Goal: Ask a question

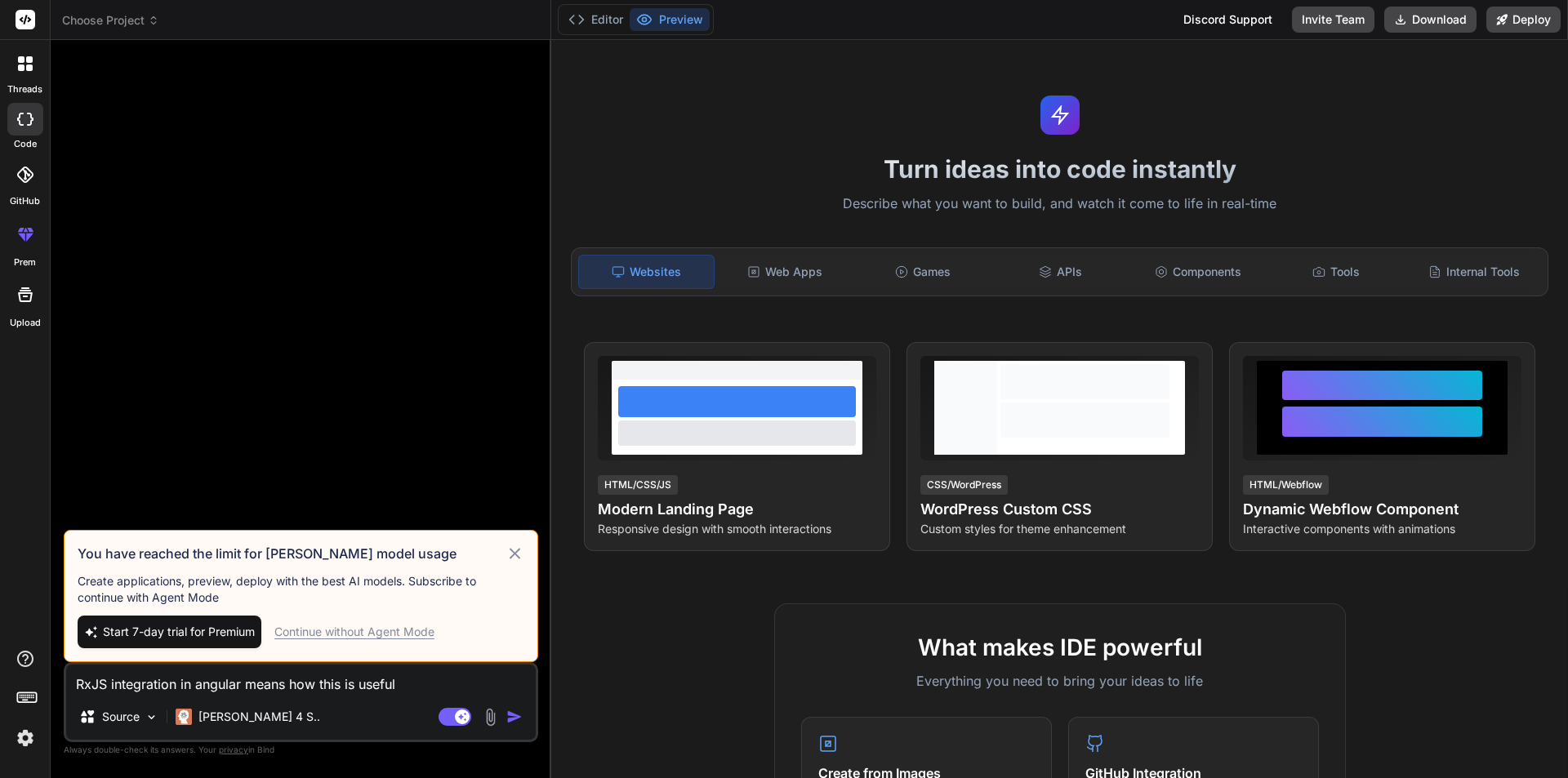
drag, startPoint x: 516, startPoint y: 723, endPoint x: 366, endPoint y: 628, distance: 177.6
click at [514, 723] on img "button" at bounding box center [514, 716] width 17 height 17
click at [368, 625] on div "Continue without Agent Mode" at bounding box center [354, 632] width 160 height 17
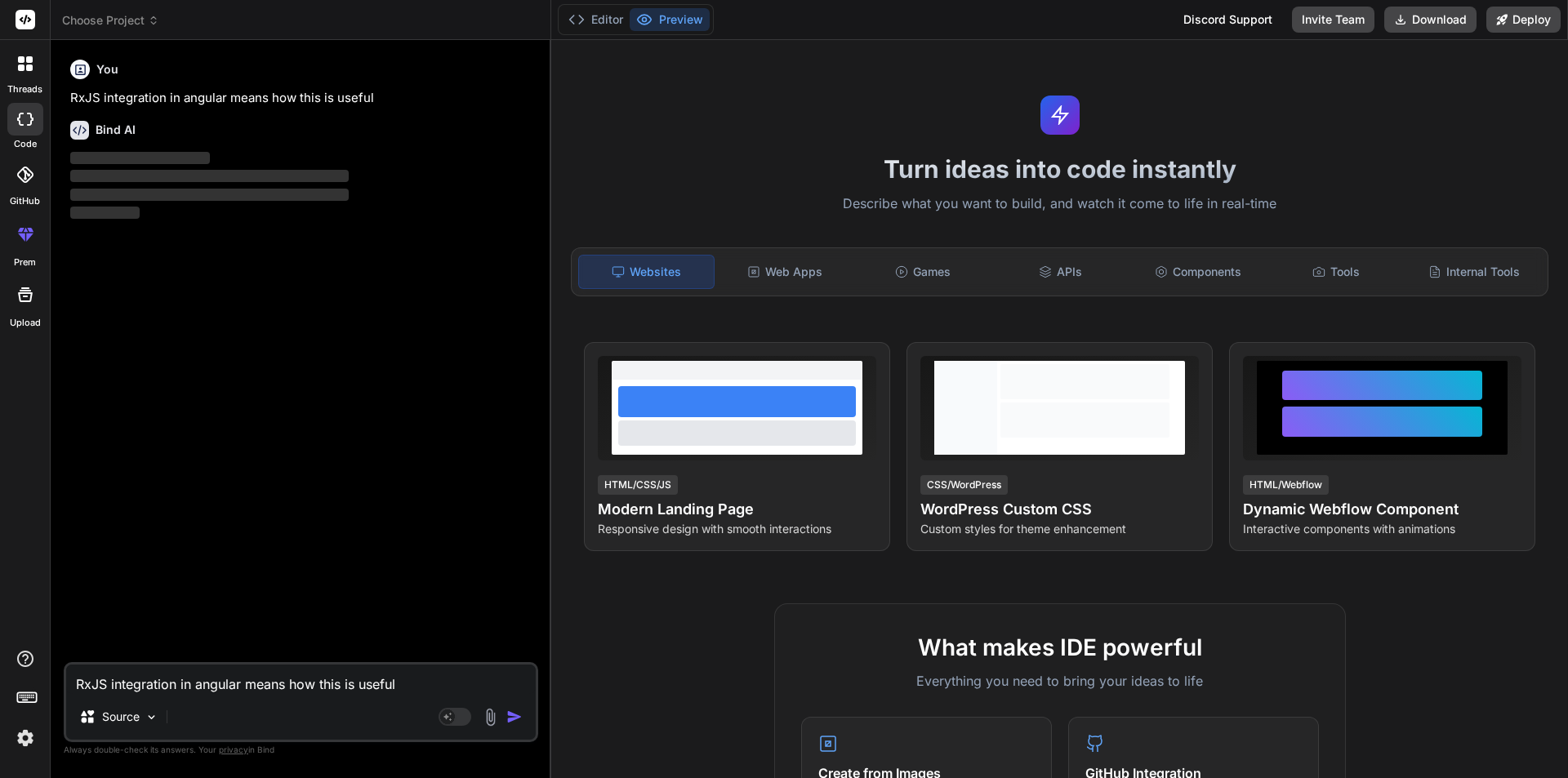
click at [365, 628] on div "You RxJS integration in angular means how this is useful Bind AI ‌ ‌ ‌ ‌" at bounding box center [302, 358] width 471 height 609
click at [196, 690] on textarea "RxJS integration in angular means how this is useful" at bounding box center [301, 680] width 470 height 30
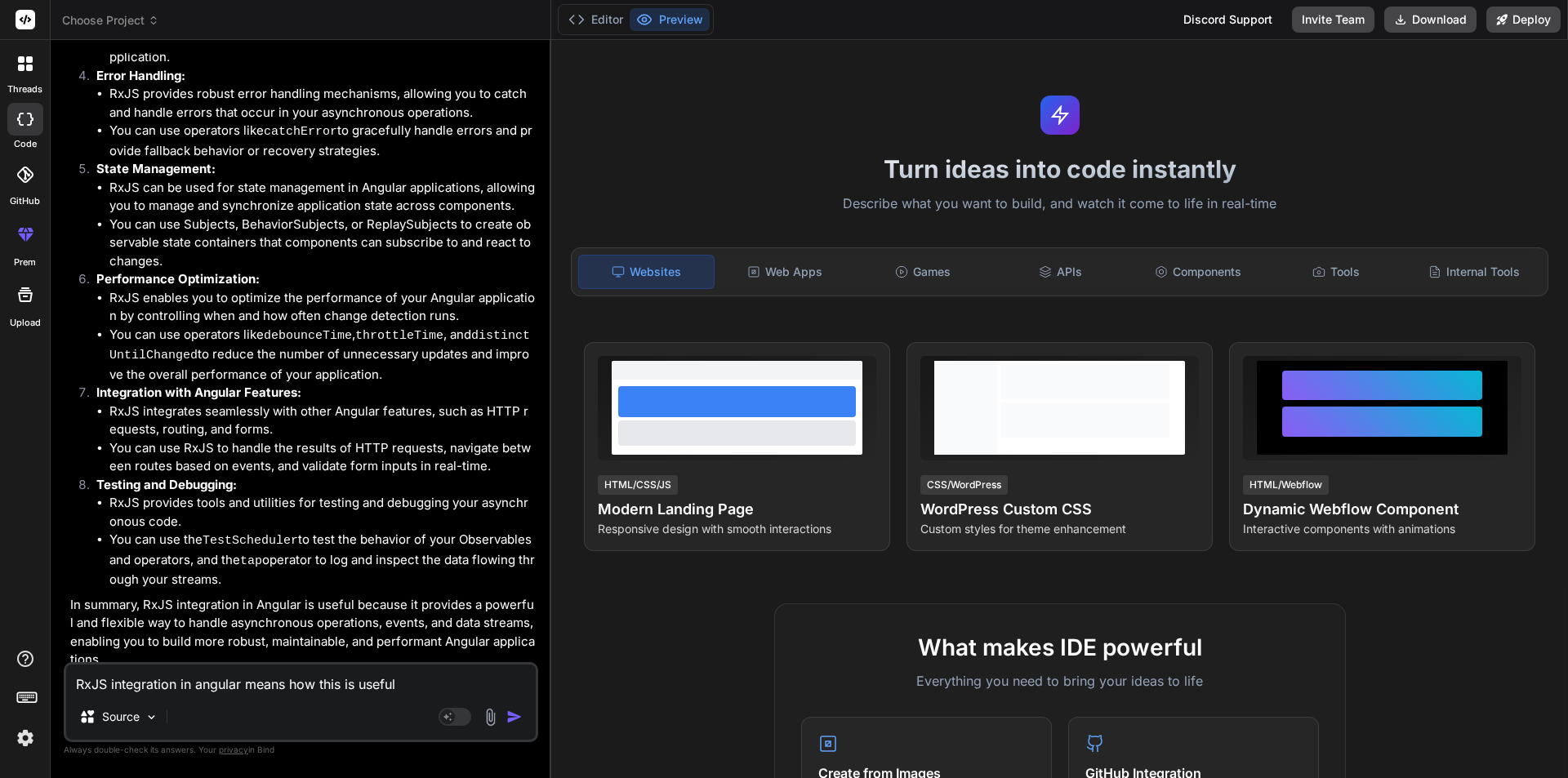
scroll to position [493, 0]
type textarea "x"
click at [127, 687] on textarea "RxJS integration in angular means how this is useful" at bounding box center [301, 680] width 470 height 30
type textarea "c"
type textarea "x"
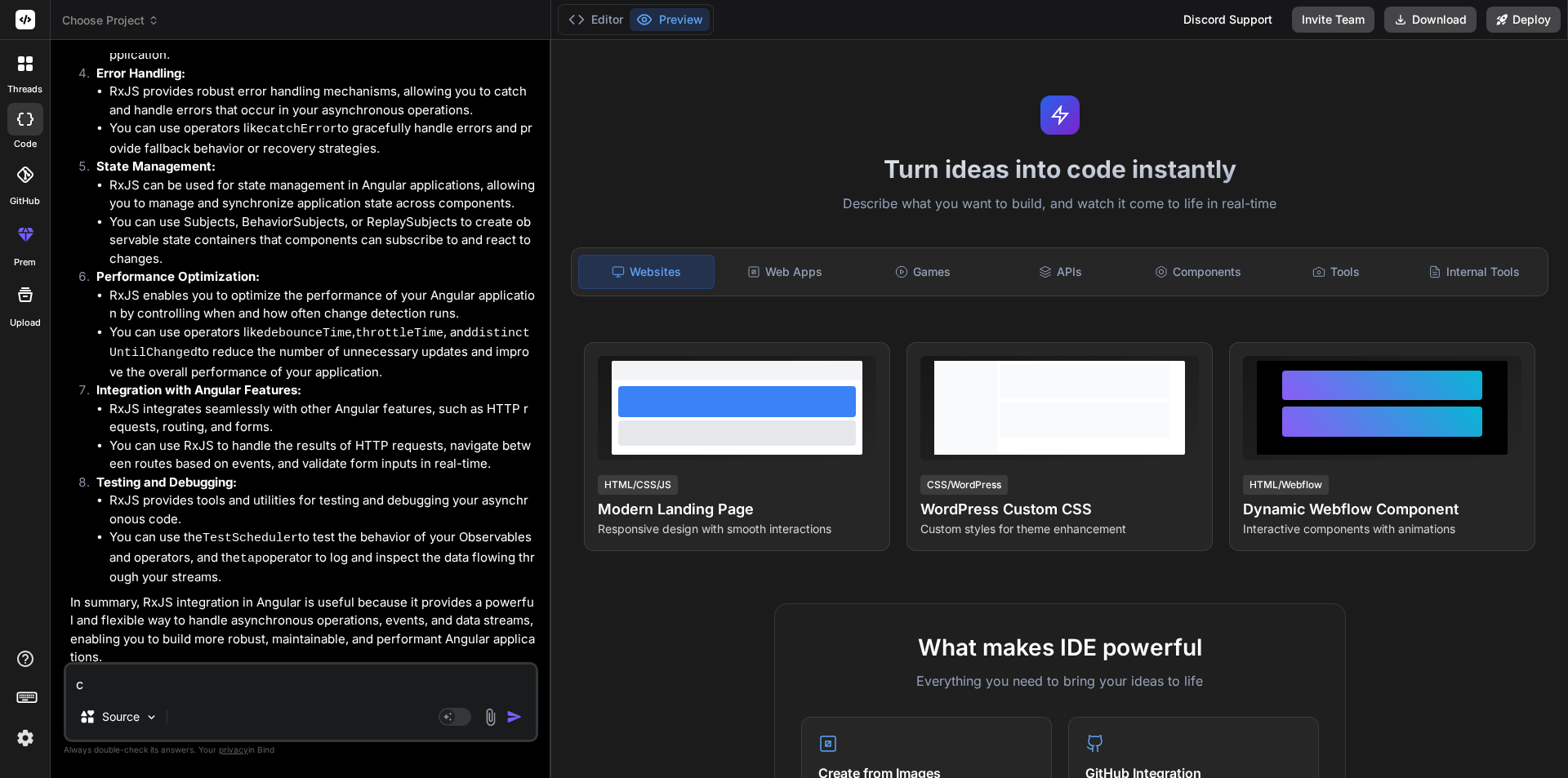
type textarea "ca"
type textarea "x"
type textarea "cal"
type textarea "x"
type textarea "calc"
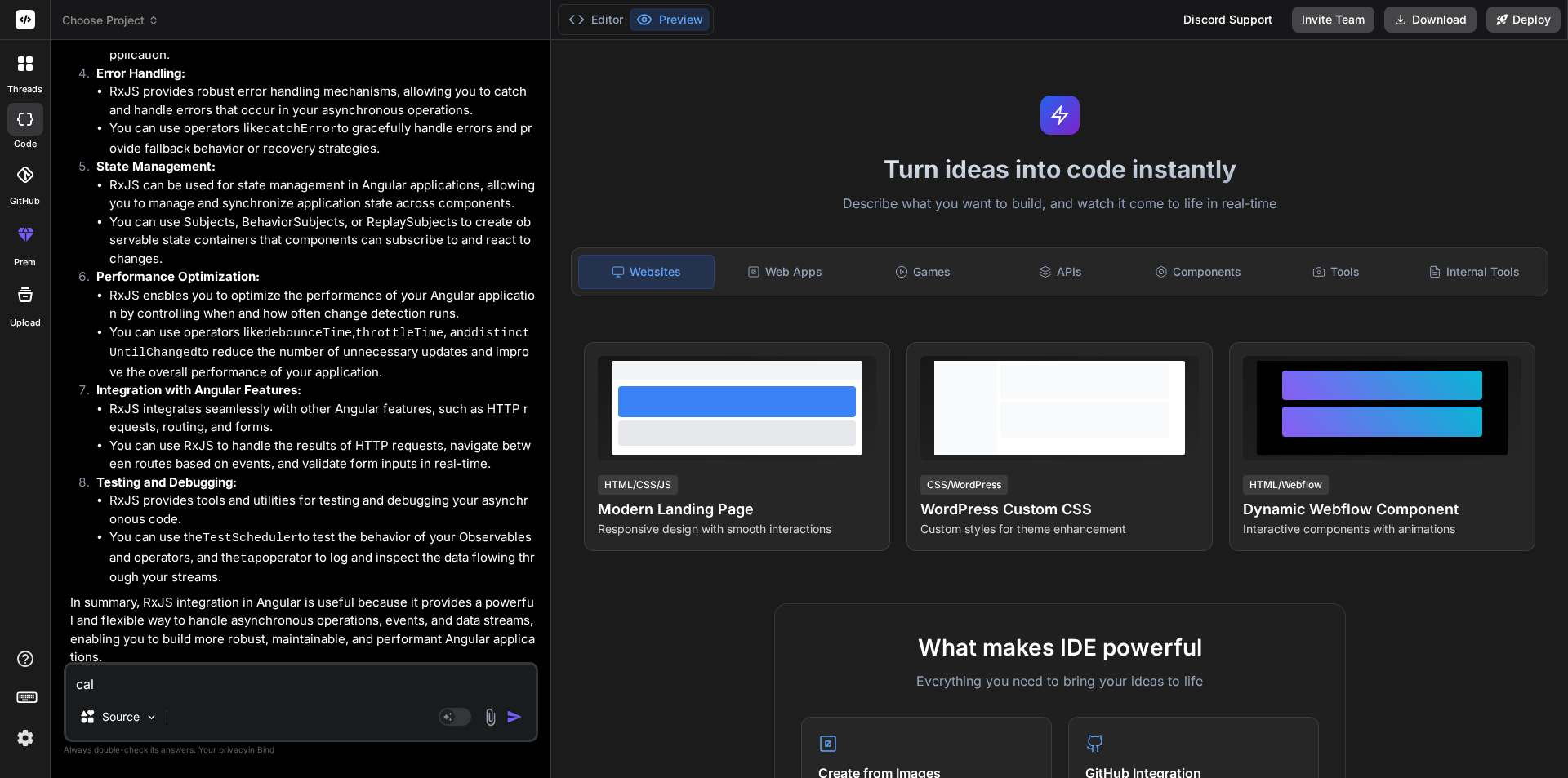
type textarea "x"
type textarea "calci"
type textarea "x"
type textarea "calciu"
type textarea "x"
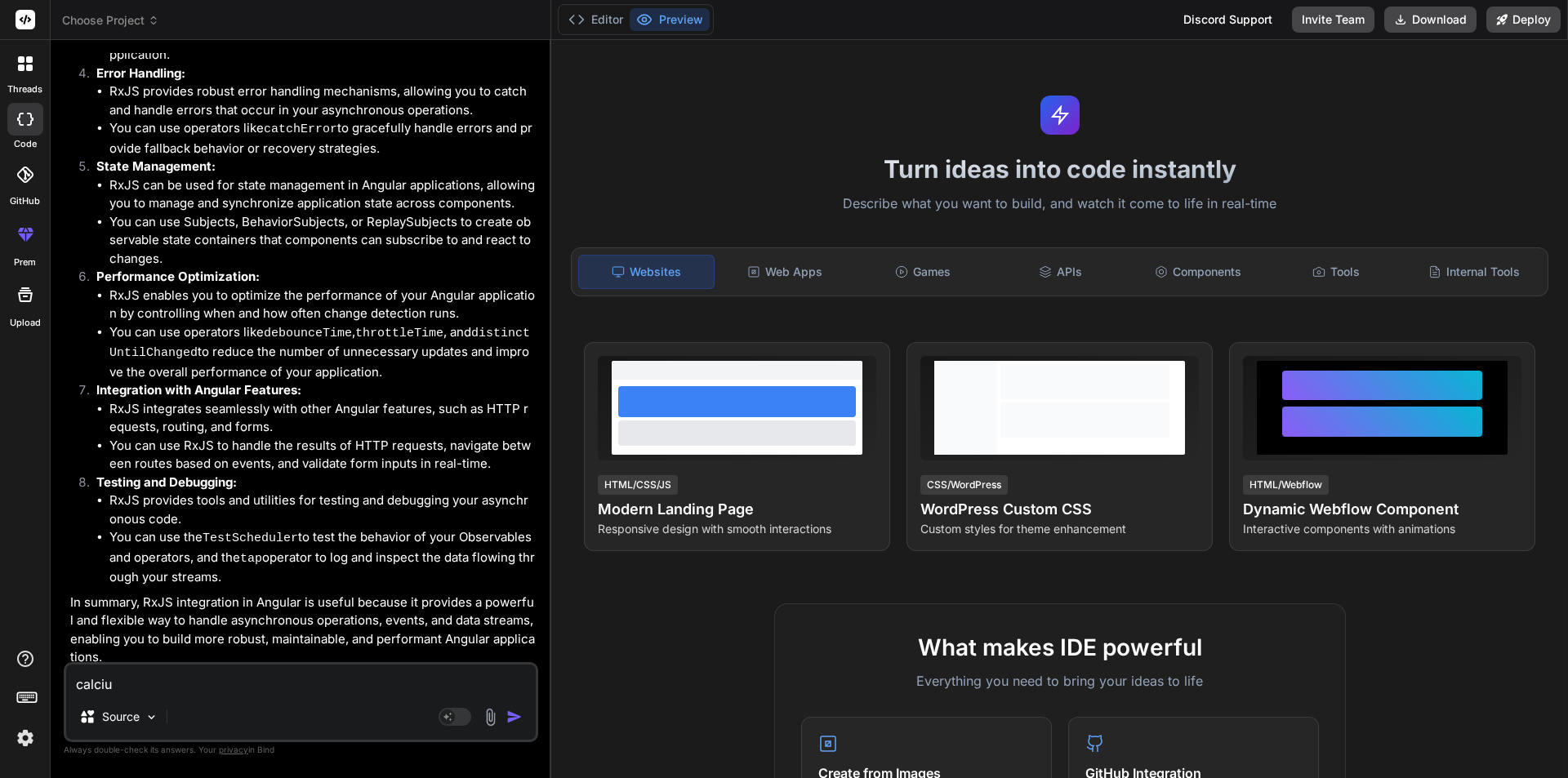
type textarea "calcium"
type textarea "x"
type textarea "calcium"
type textarea "x"
type textarea "calcium k"
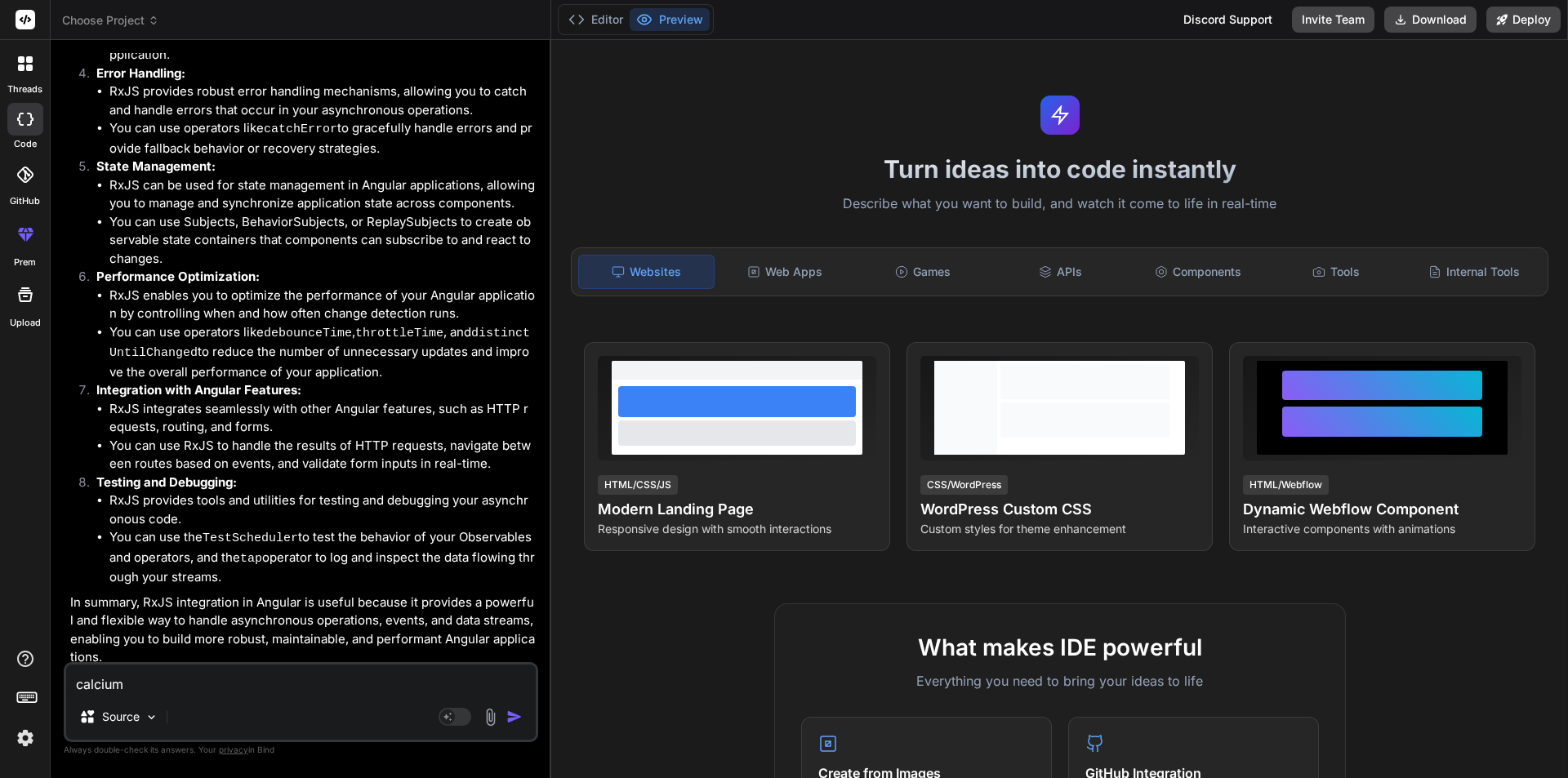
type textarea "x"
type textarea "calcium ka"
type textarea "x"
type textarea "calcium kam"
type textarea "x"
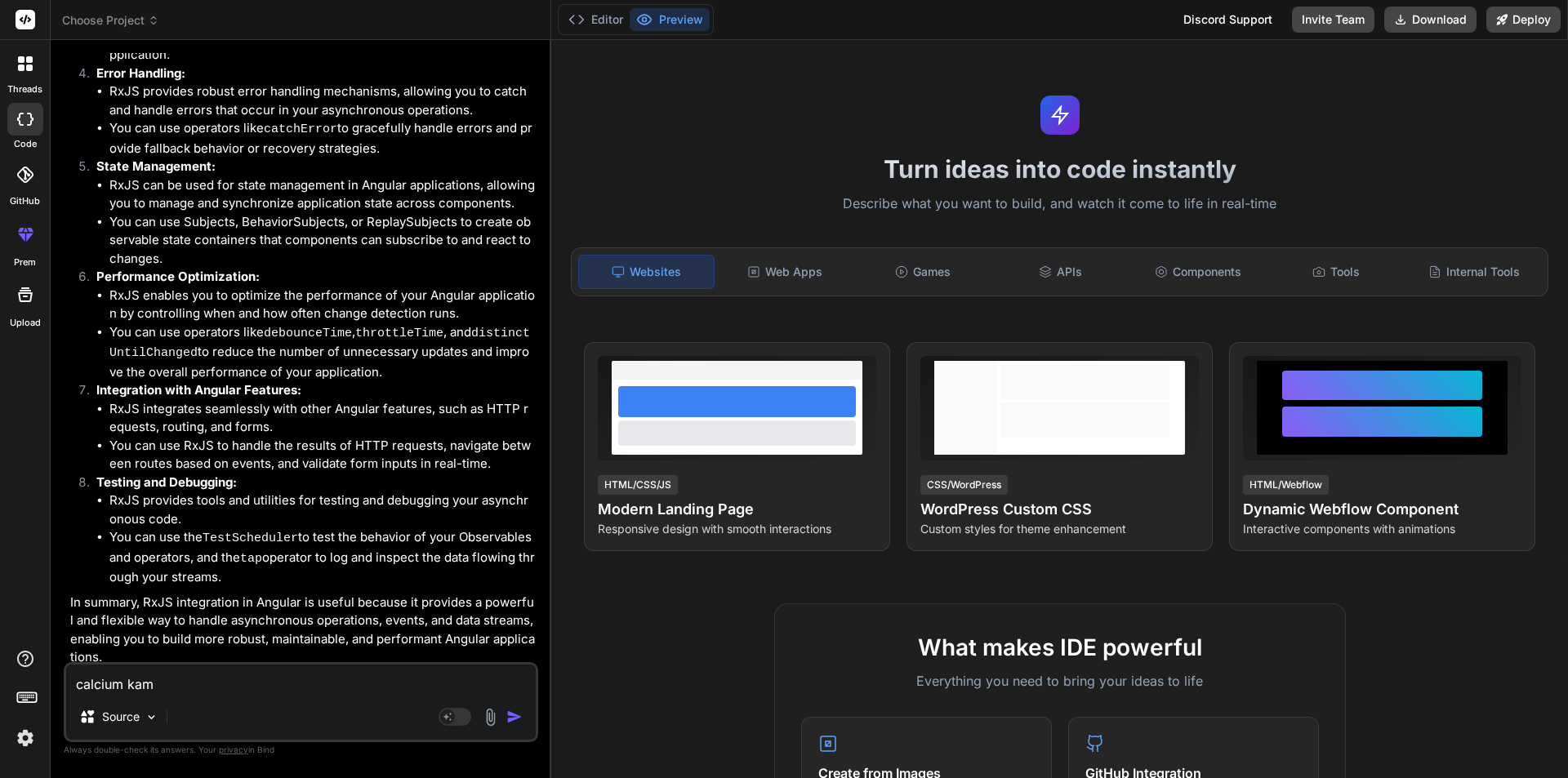
type textarea "calcium kami"
type textarea "x"
type textarea "calcium kami"
type textarea "x"
type textarea "calcium [PERSON_NAME]"
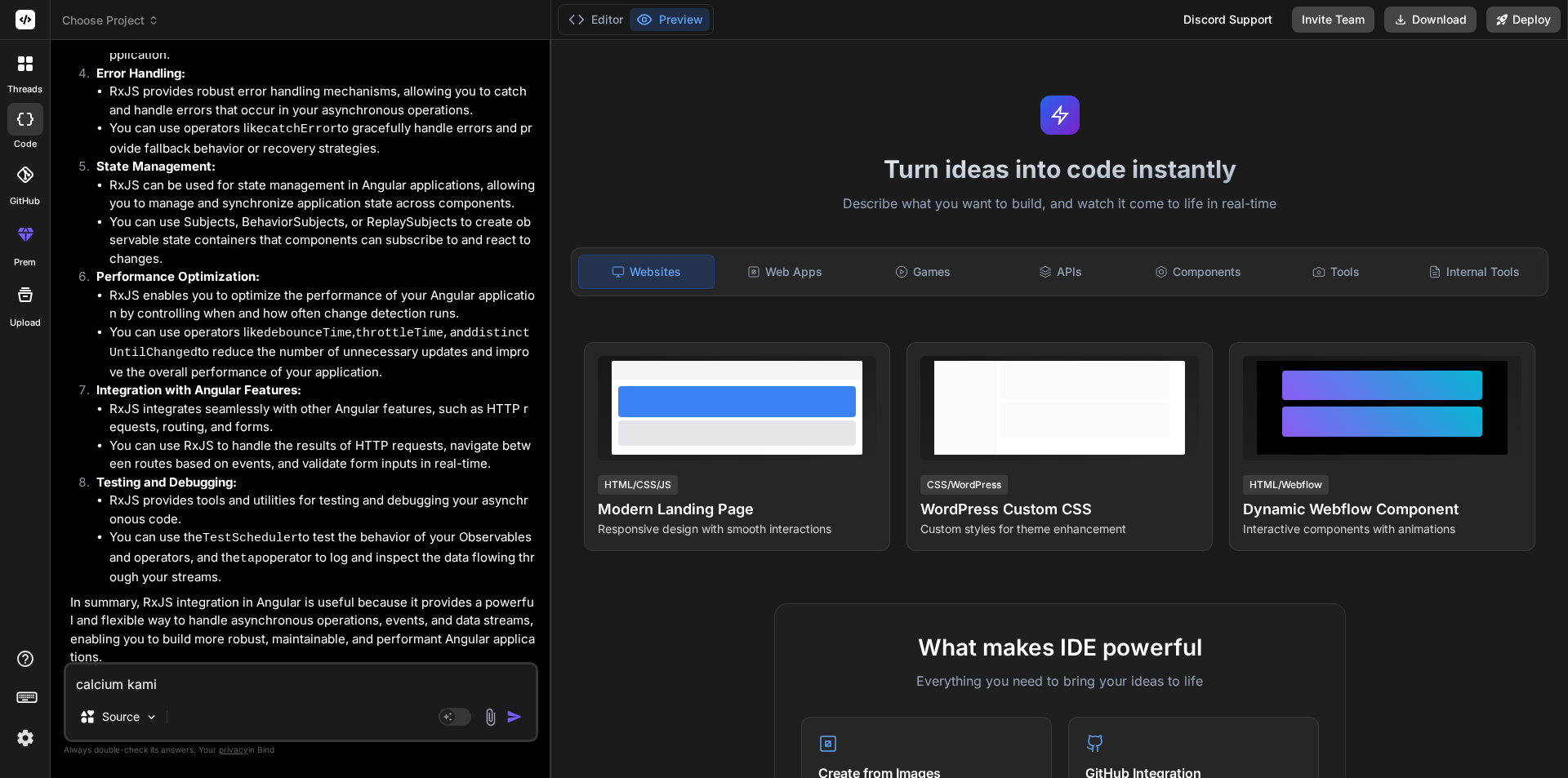
type textarea "x"
type textarea "calcium kami ke"
type textarea "x"
type textarea "calcium kami ke"
type textarea "x"
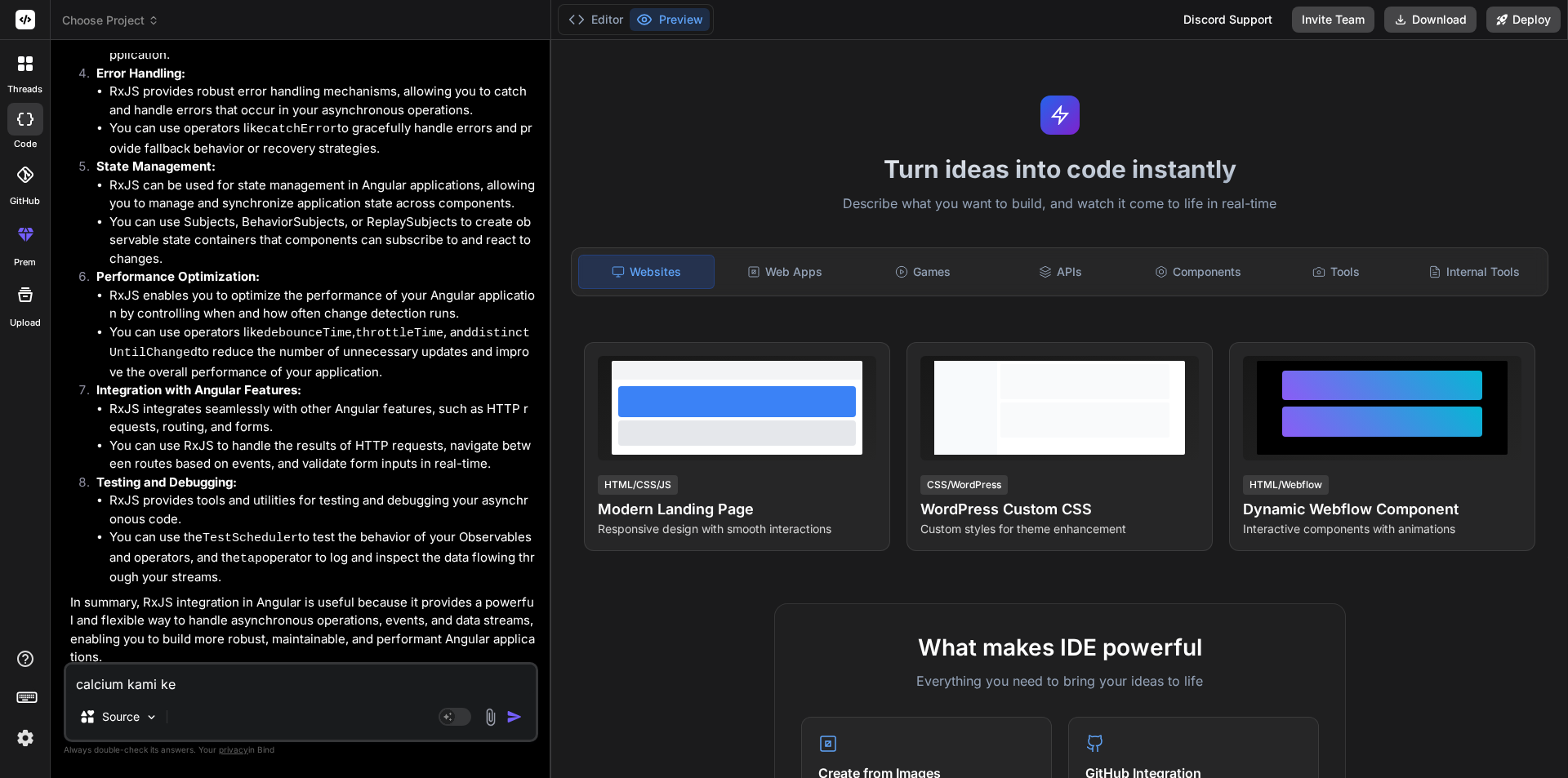
type textarea "calcium kami ke s"
type textarea "x"
type textarea "calcium kami ke sy"
type textarea "x"
type textarea "calcium kami ke sym"
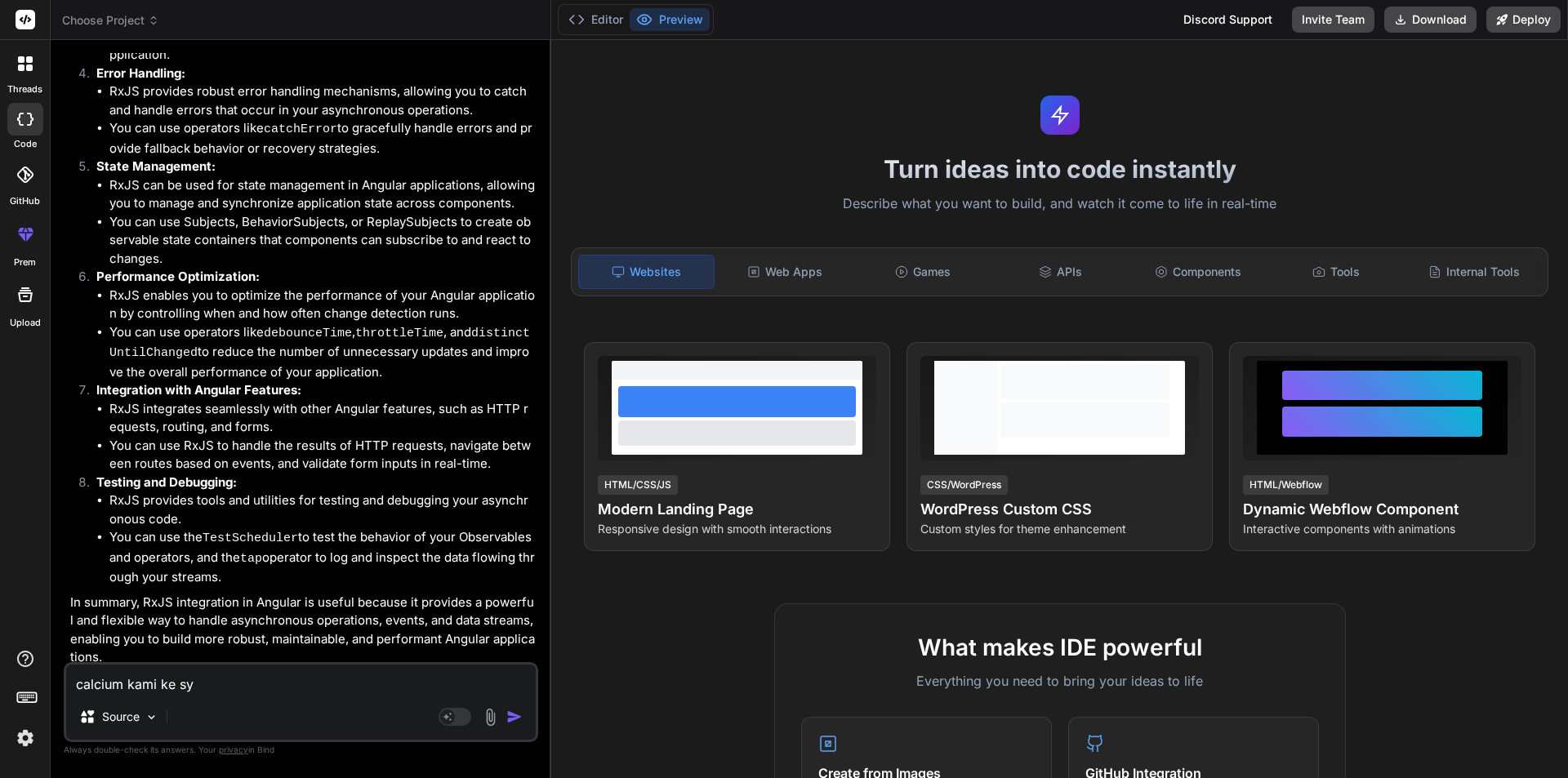
type textarea "x"
type textarea "calcium kami ke symt"
type textarea "x"
type textarea "calcium kami ke symtm"
type textarea "x"
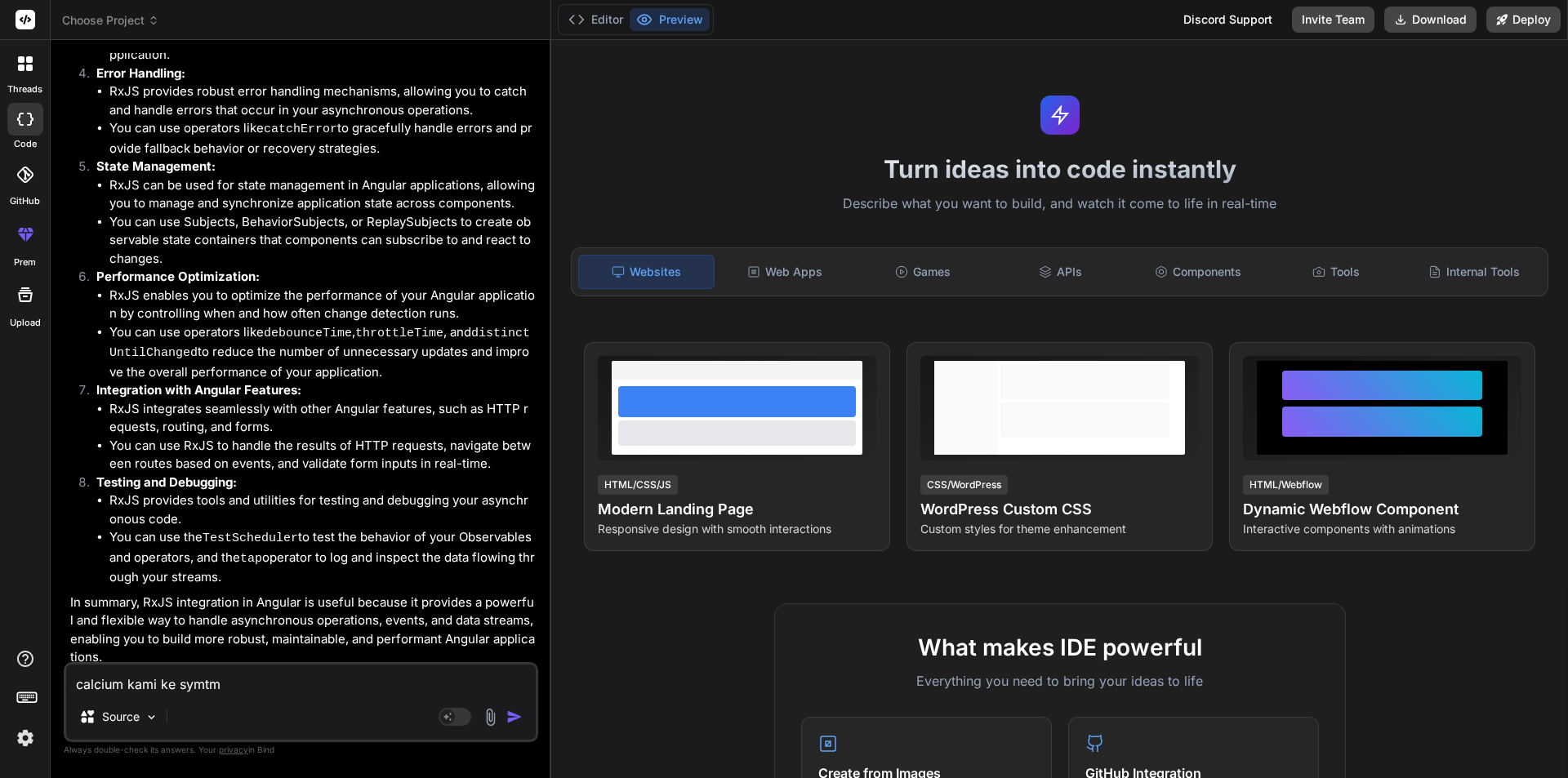
type textarea "calcium kami ke symtms"
type textarea "x"
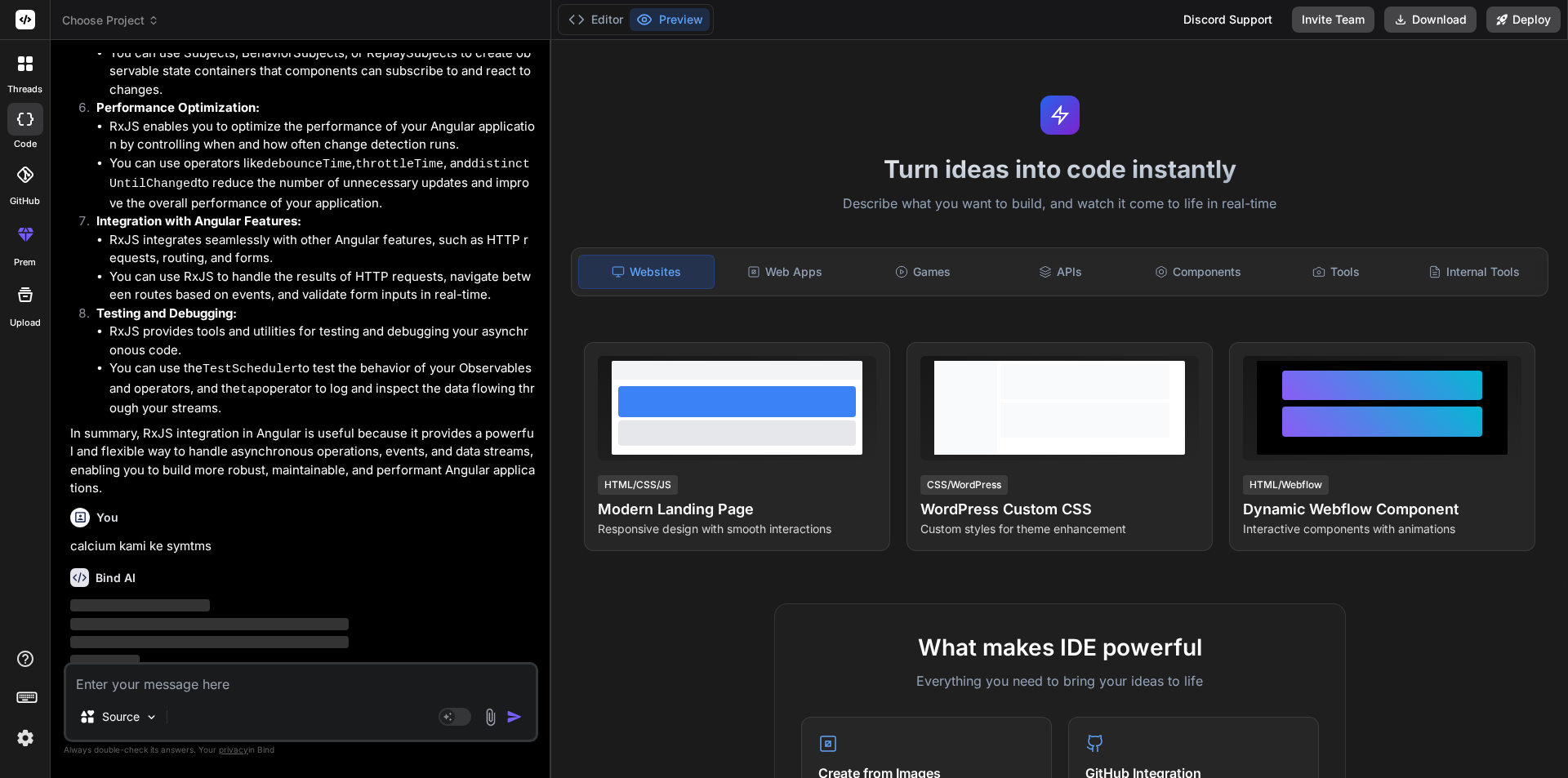
scroll to position [661, 0]
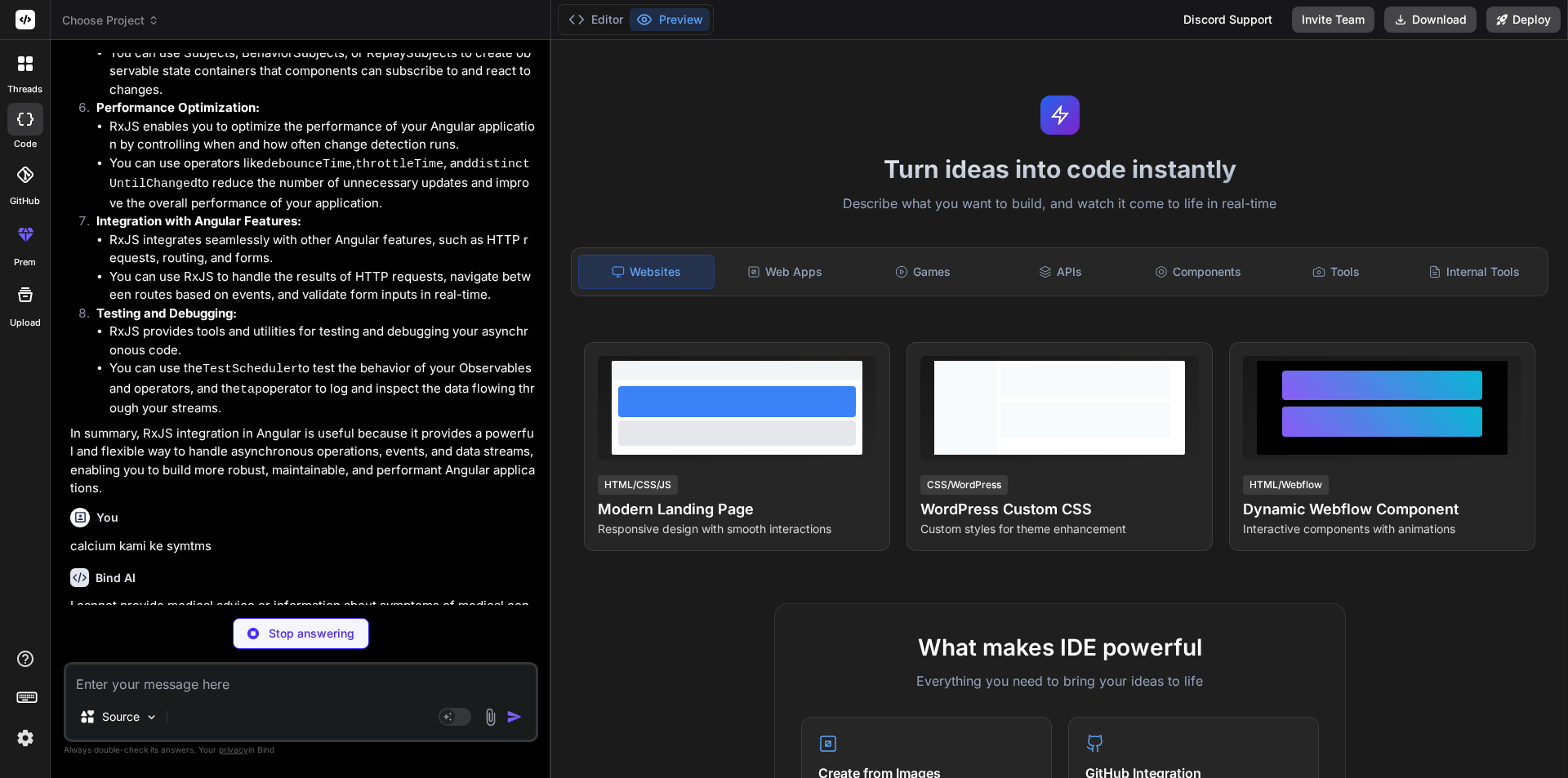
type textarea "x"
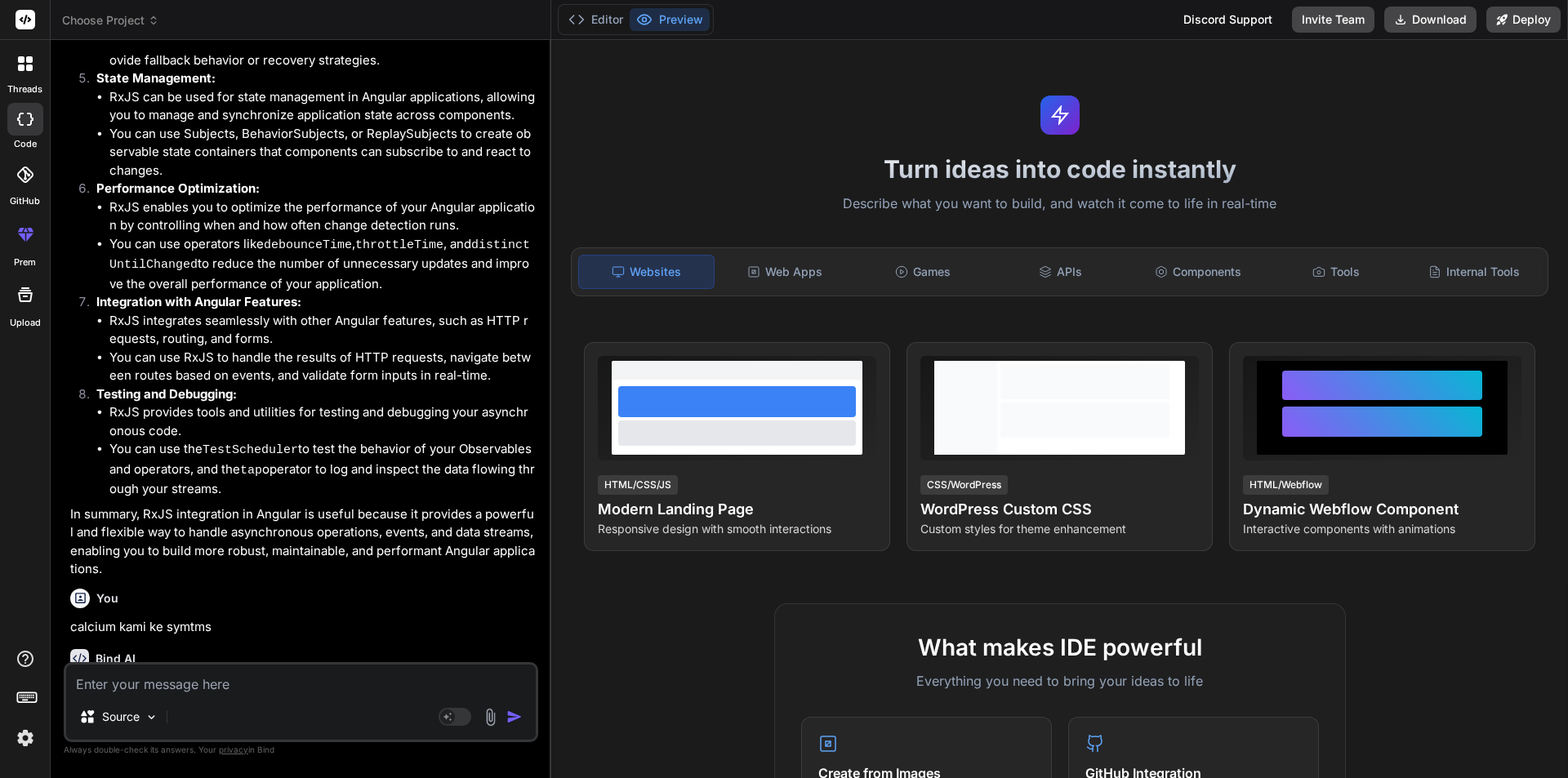
scroll to position [683, 0]
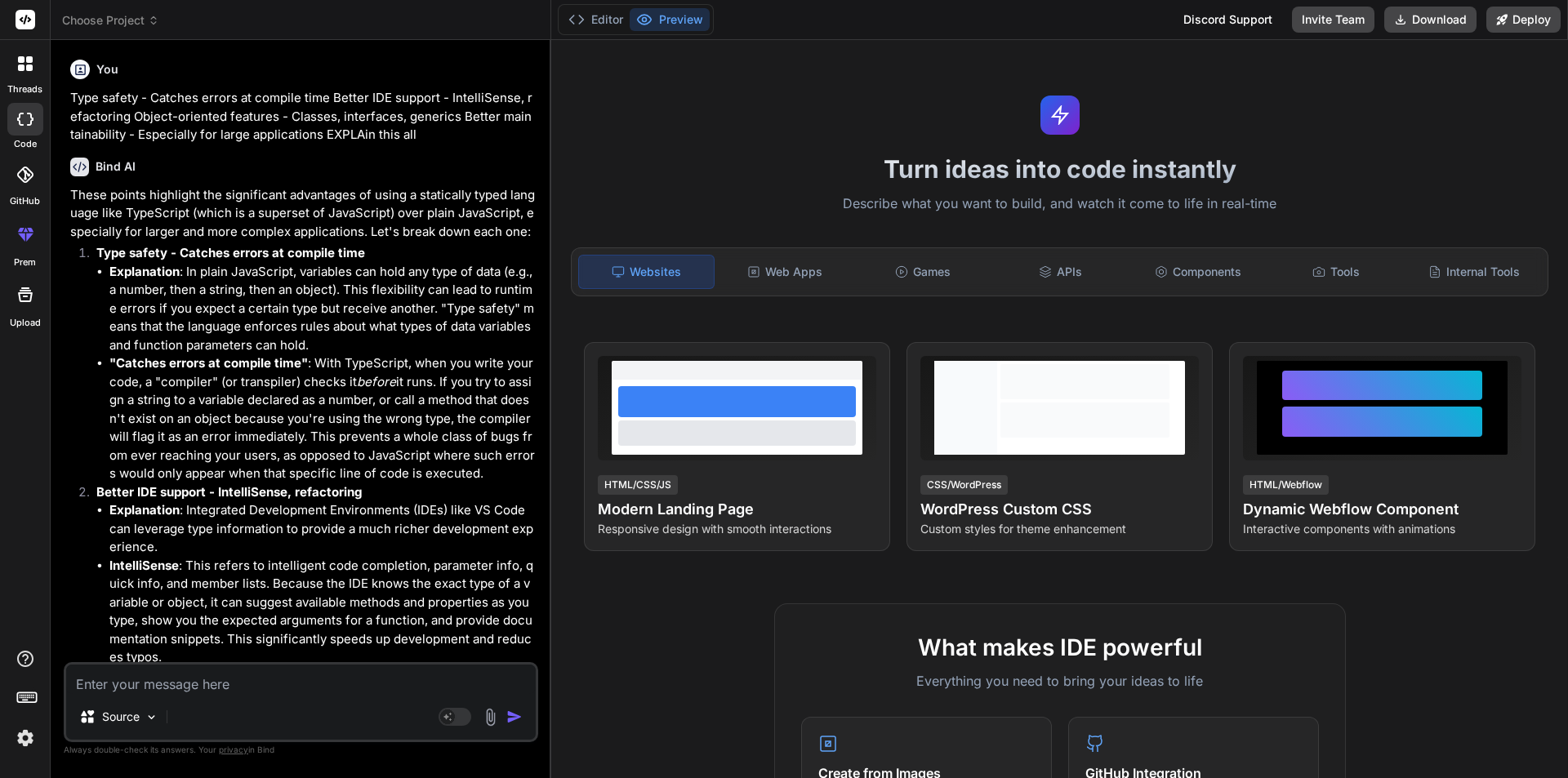
click at [159, 692] on textarea at bounding box center [301, 680] width 470 height 30
type textarea "s"
type textarea "x"
type textarea "st"
type textarea "x"
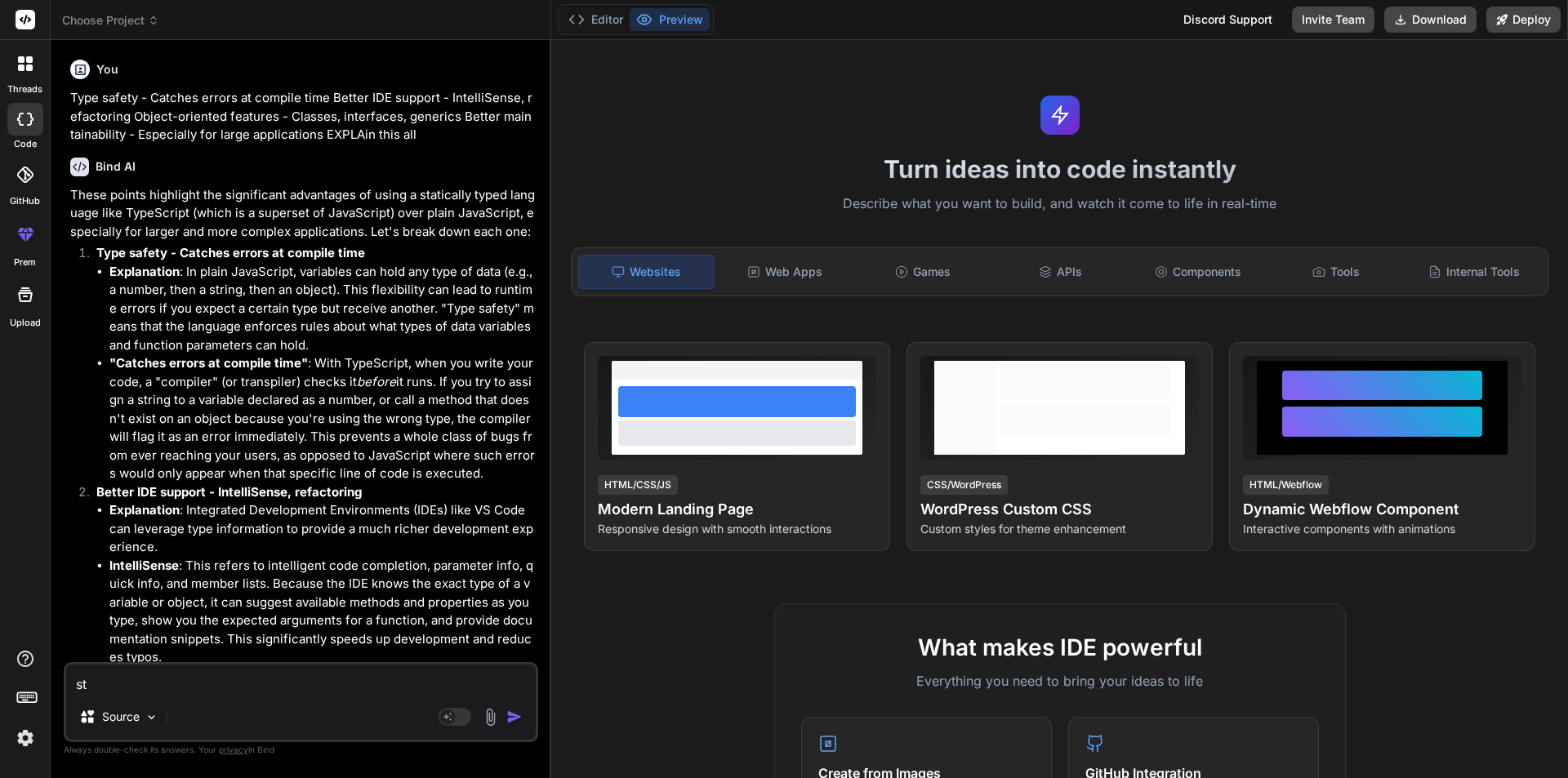
type textarea "sta"
type textarea "x"
type textarea "stat"
type textarea "x"
type textarea "state"
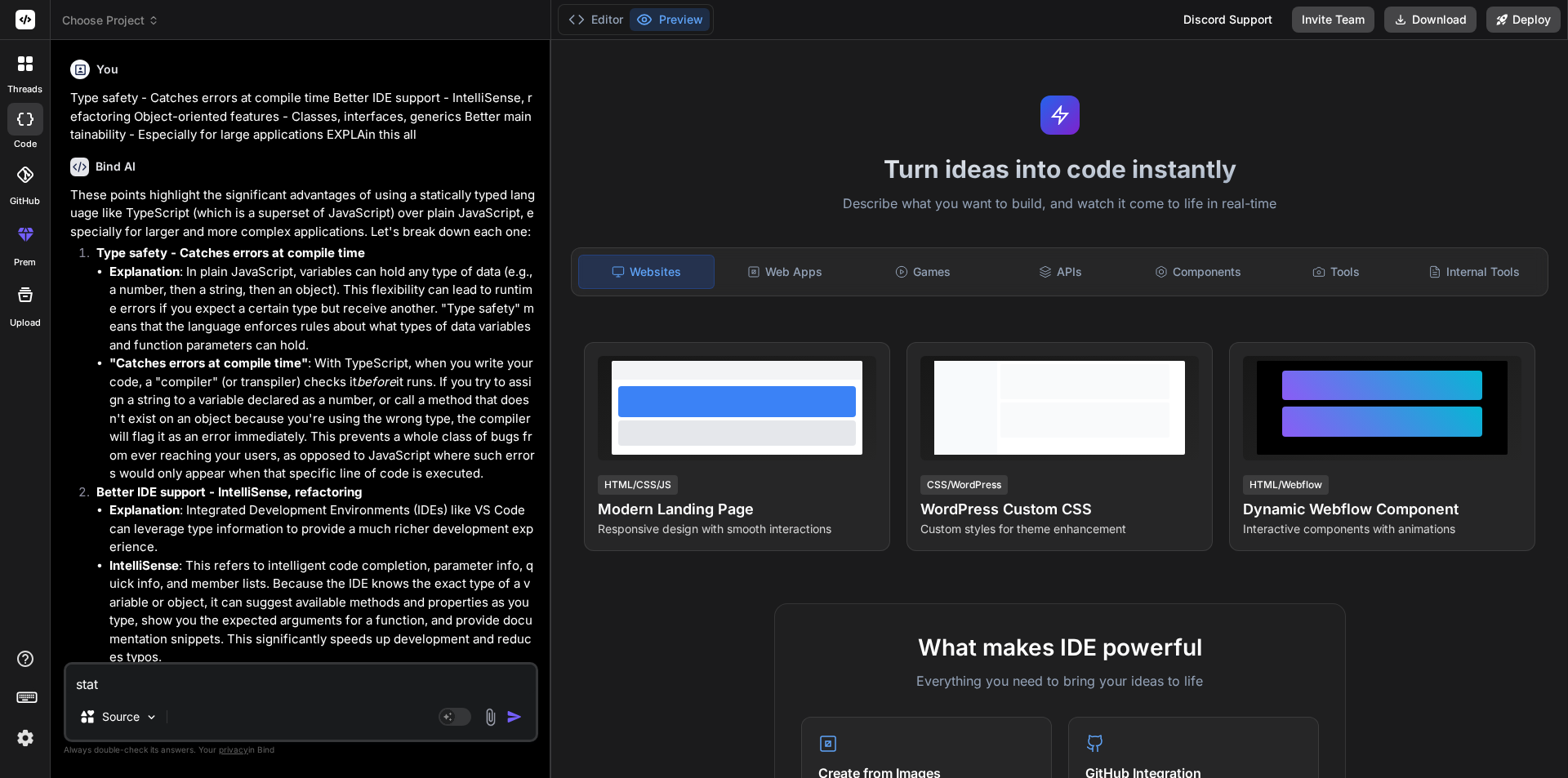
type textarea "x"
type textarea "state"
type textarea "x"
type textarea "state m"
type textarea "x"
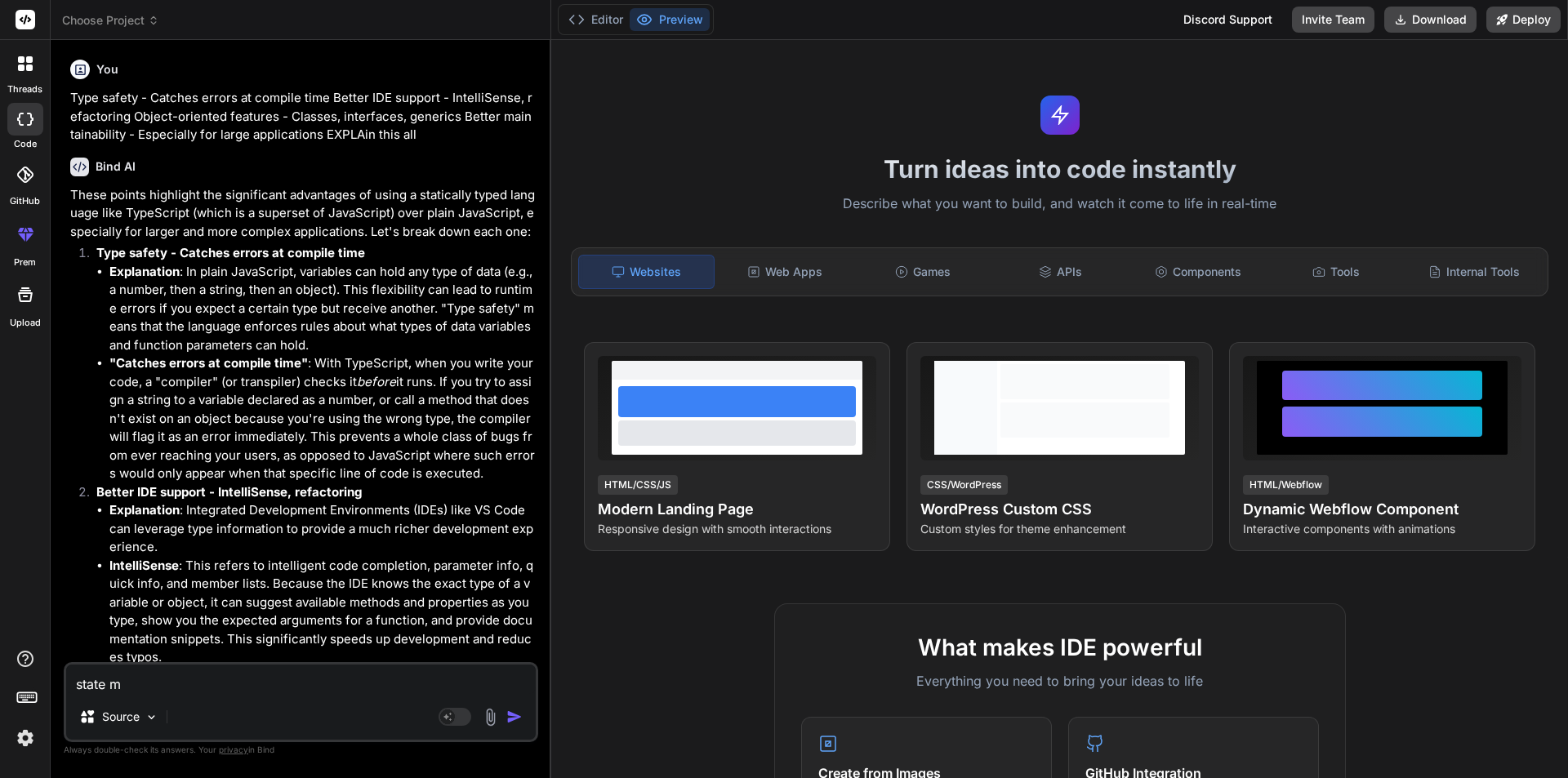
type textarea "state ma"
type textarea "x"
type textarea "state man"
type textarea "x"
type textarea "state mana"
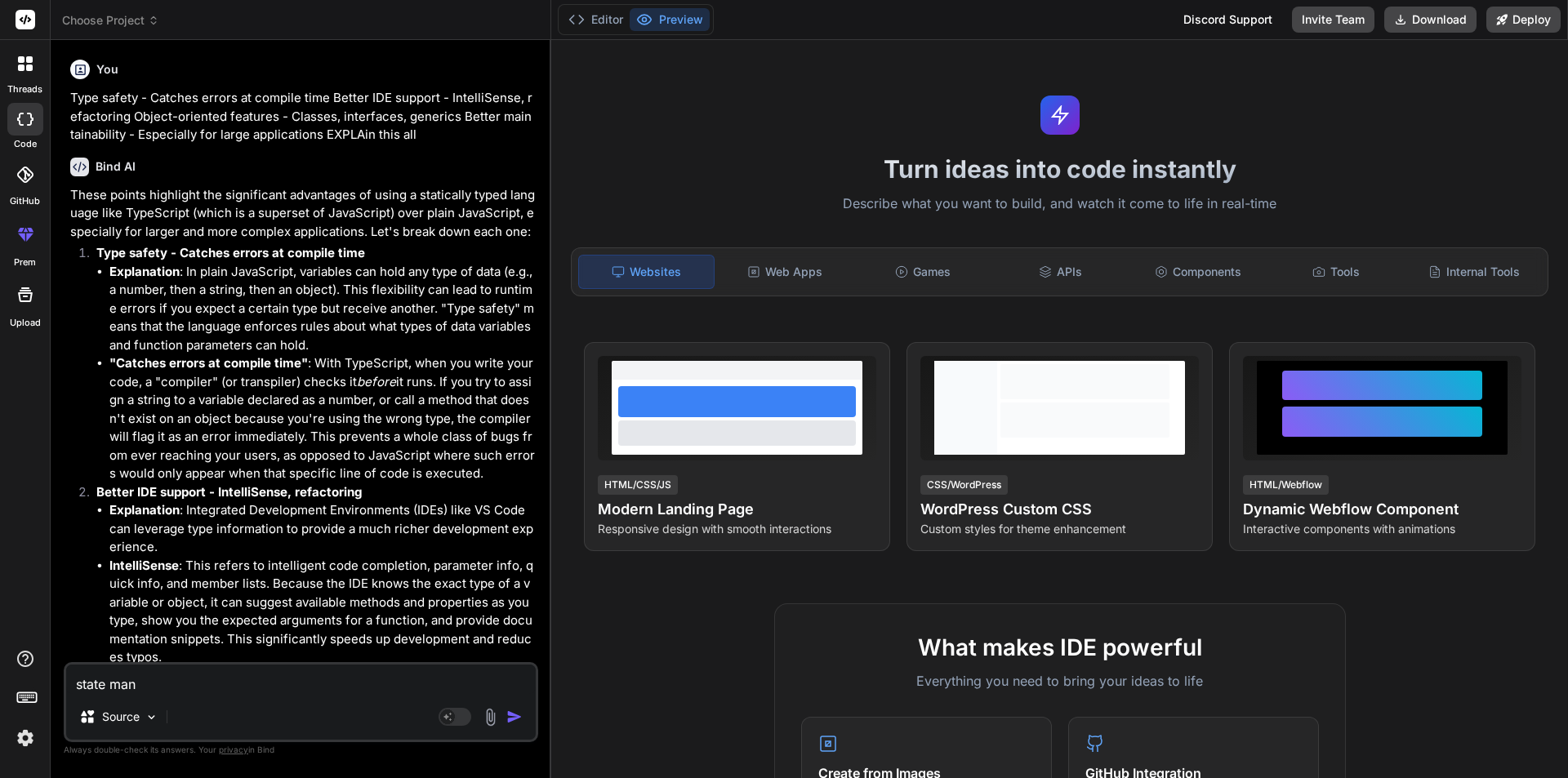
type textarea "x"
type textarea "state managf"
type textarea "x"
type textarea "state manag"
type textarea "x"
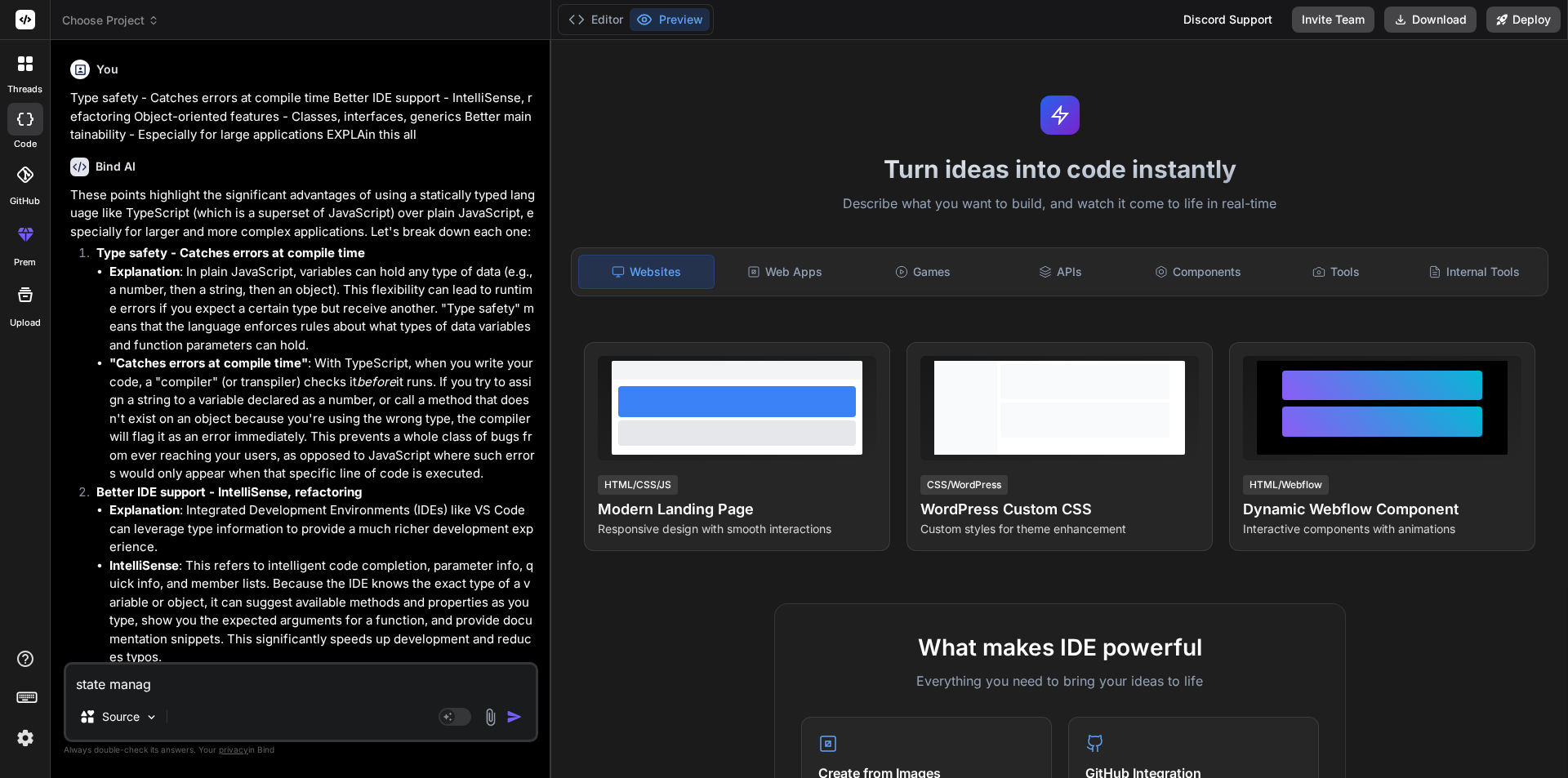
type textarea "state managg"
type textarea "x"
type textarea "state managge"
type textarea "x"
type textarea "state managgem"
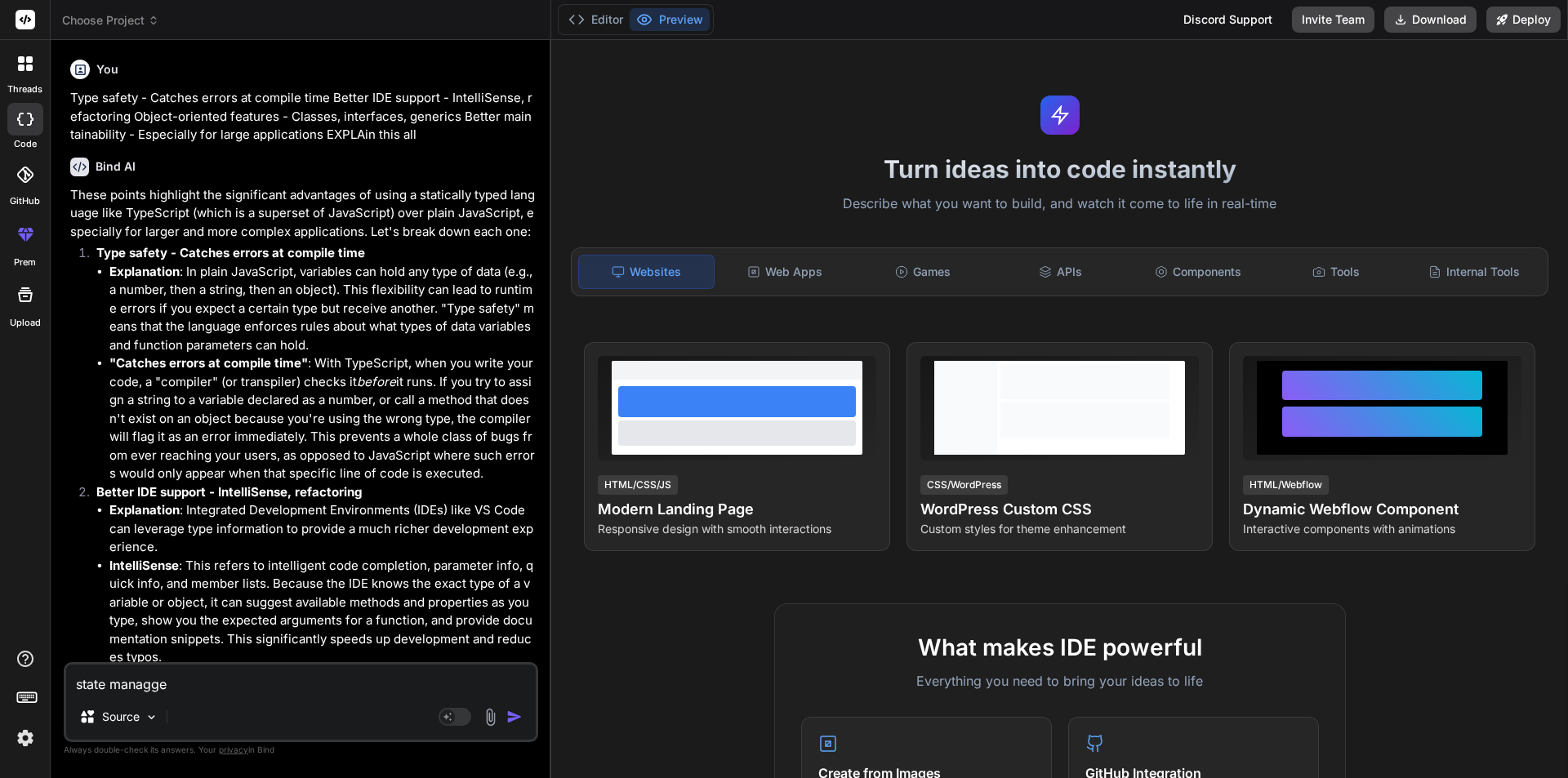
type textarea "x"
type textarea "state managgeme"
type textarea "x"
type textarea "state managgemen"
type textarea "x"
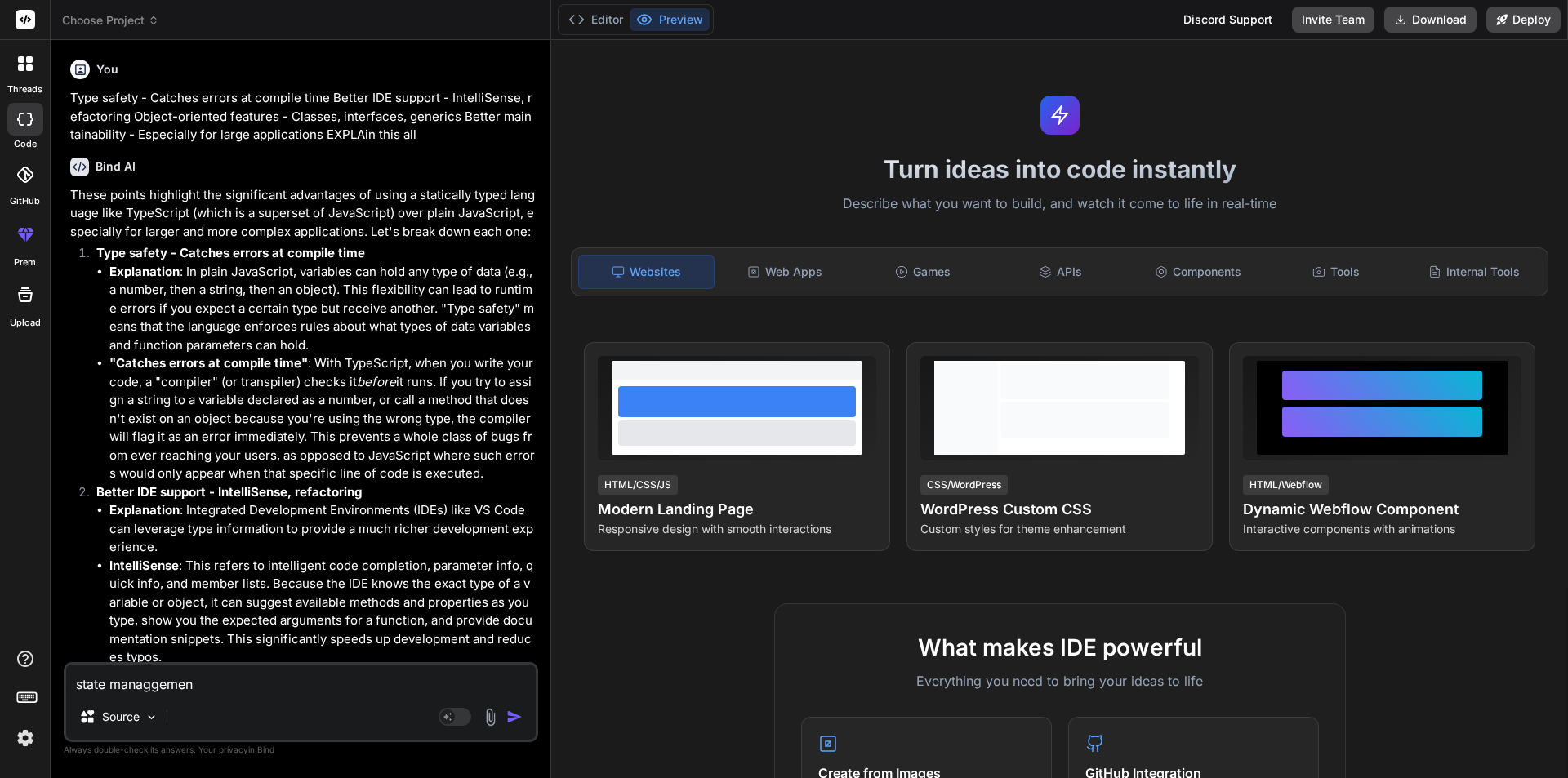
type textarea "state managgement"
type textarea "x"
type textarea "state managgement"
type textarea "x"
type textarea "state managgement i"
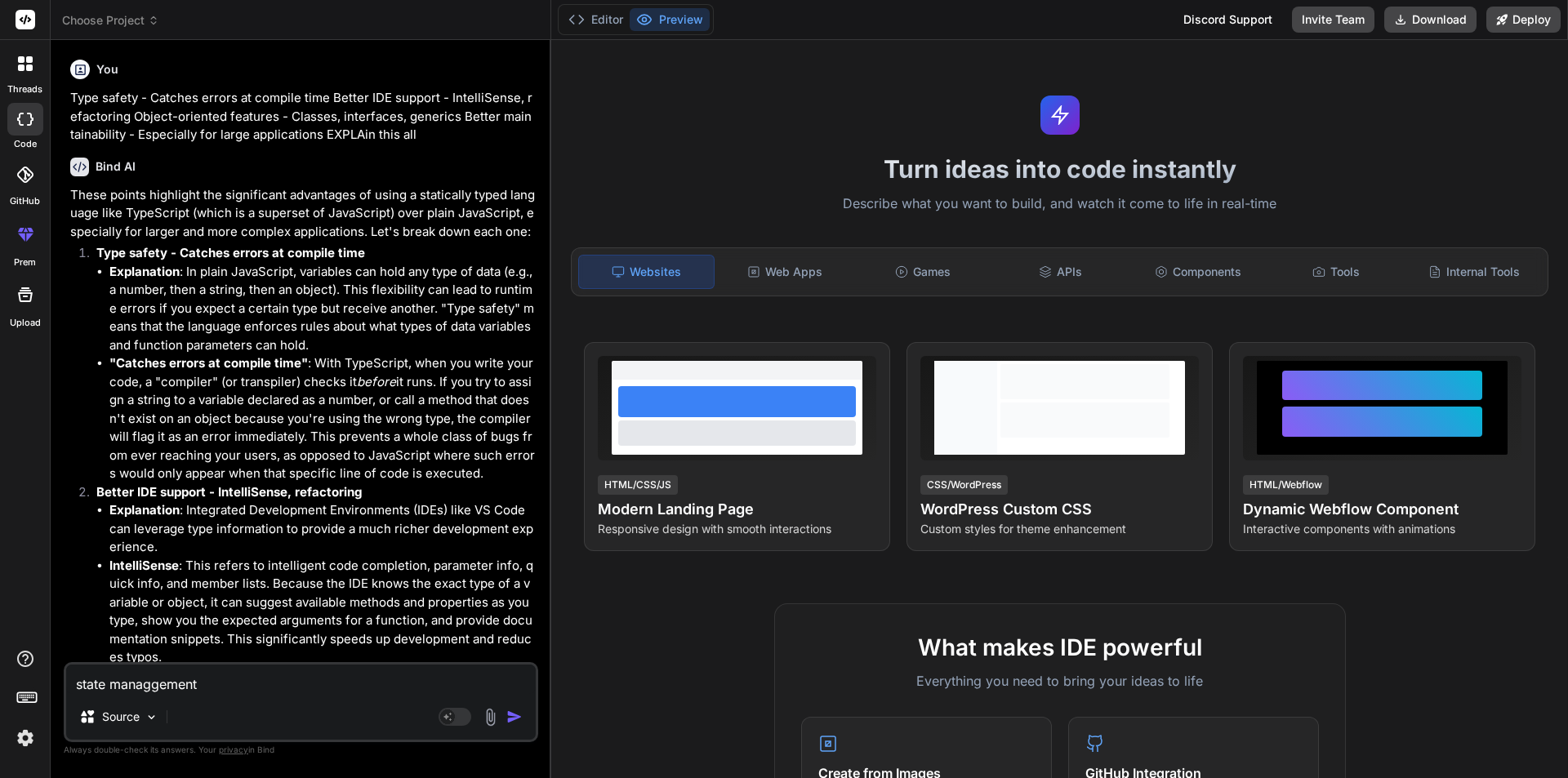
type textarea "x"
type textarea "state managgement in"
type textarea "x"
type textarea "state managgement in"
type textarea "x"
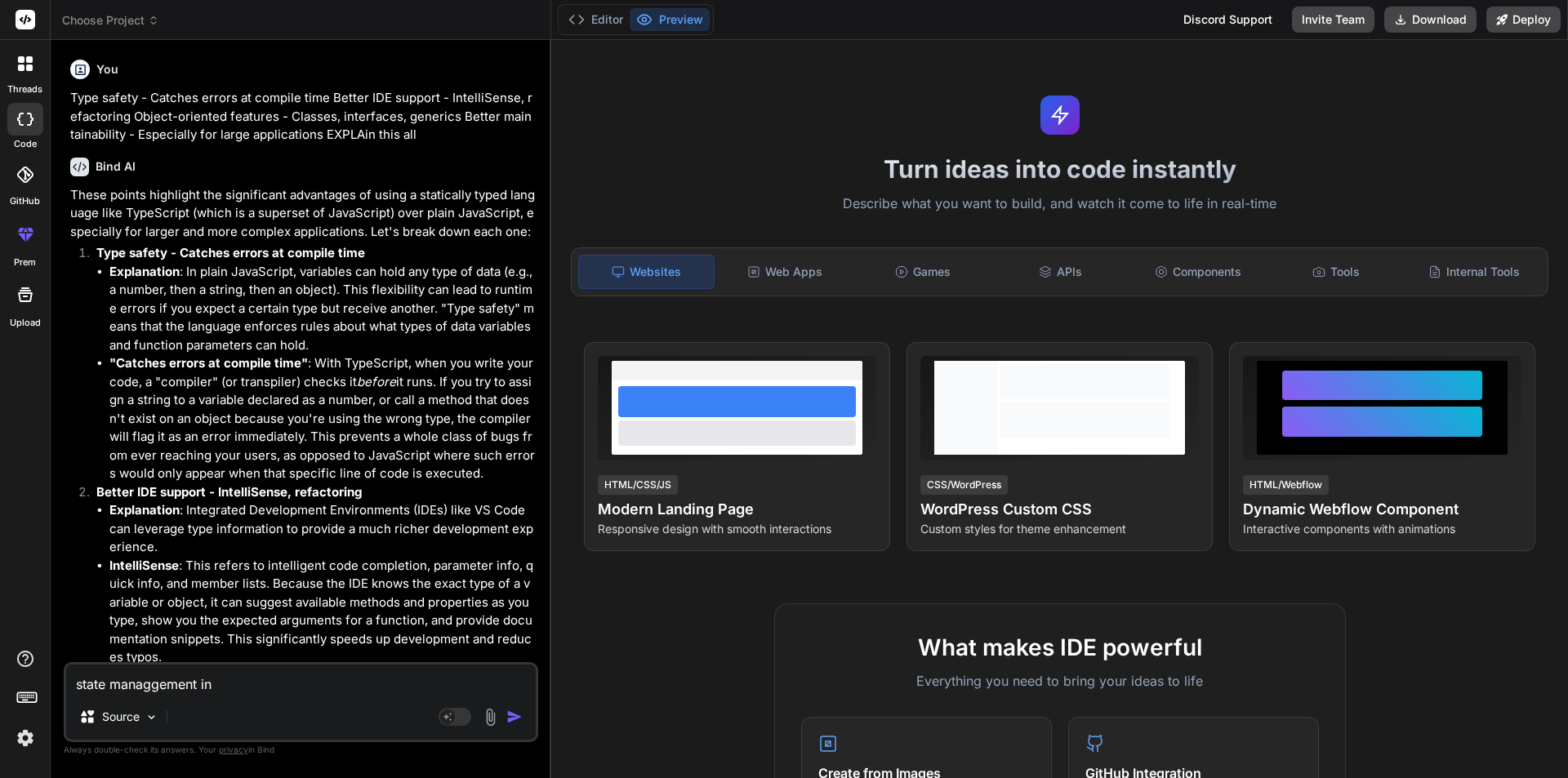
type textarea "state managgement in a"
type textarea "x"
type textarea "state managgement in an"
type textarea "x"
type textarea "state managgement in ang"
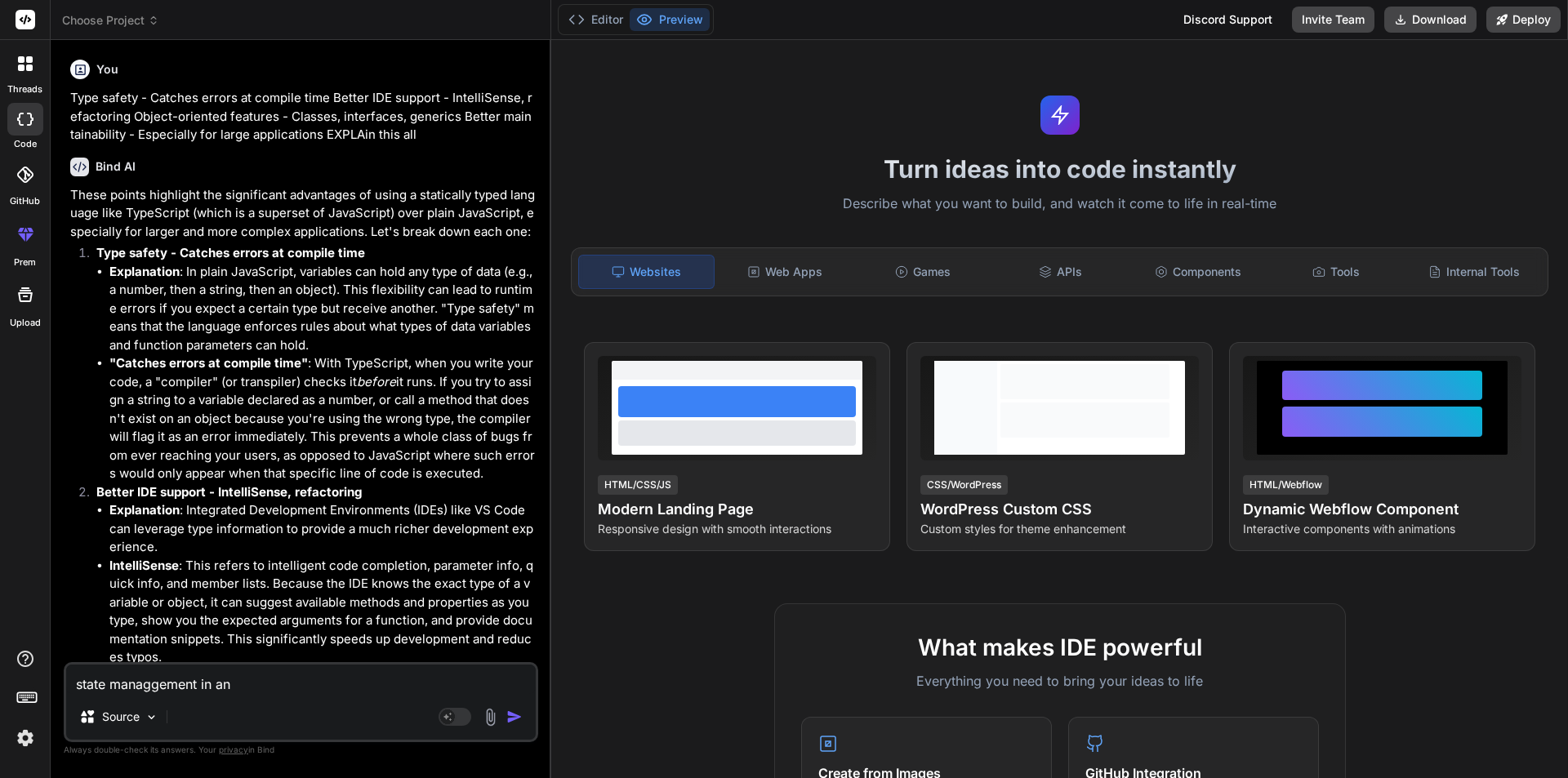
type textarea "x"
type textarea "state managgement in angu"
type textarea "x"
type textarea "state managgement in angul"
type textarea "x"
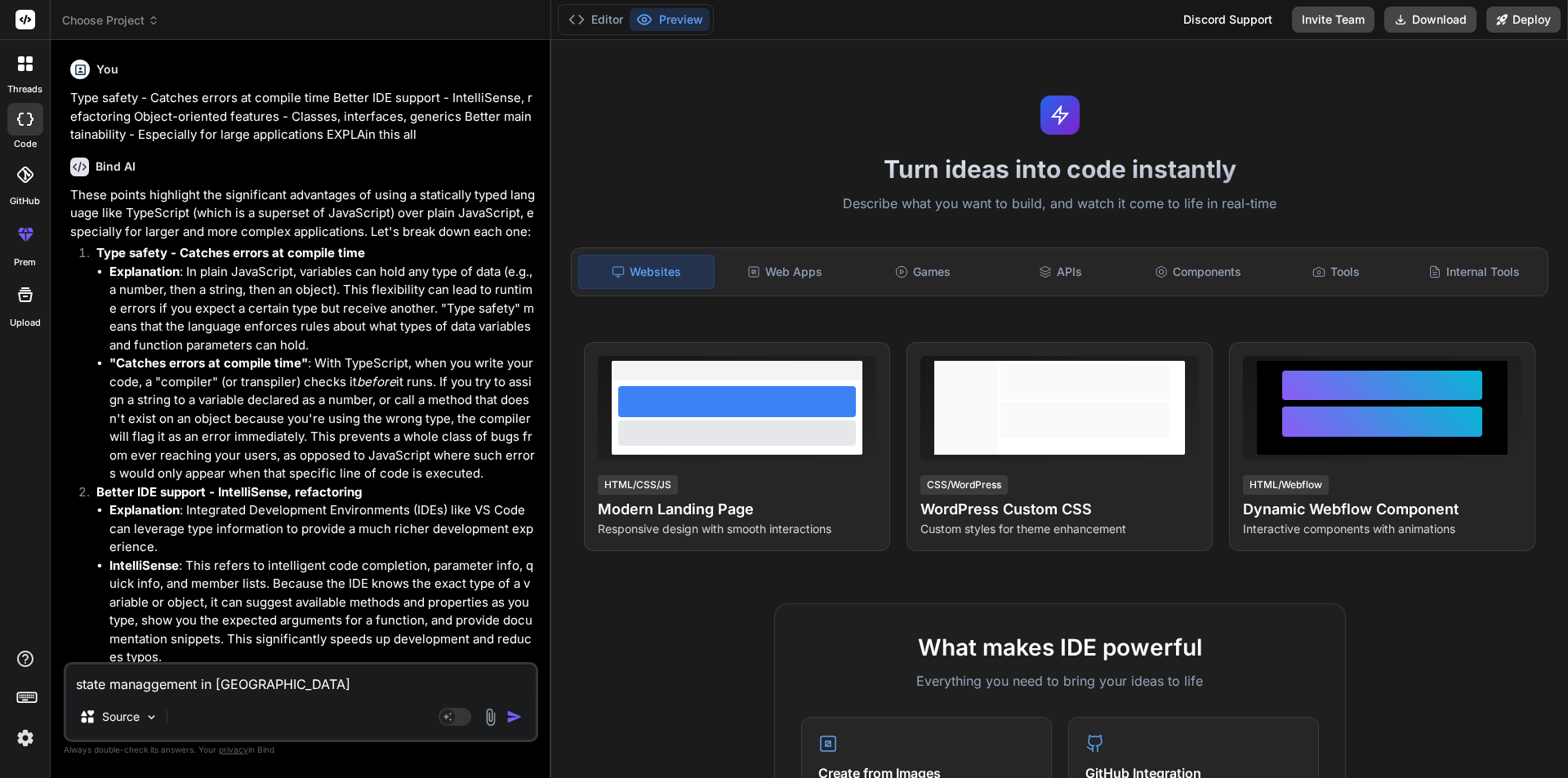
type textarea "state managgement in angula"
type textarea "x"
type textarea "state managgement in angular"
type textarea "x"
type textarea "state managgement in angular"
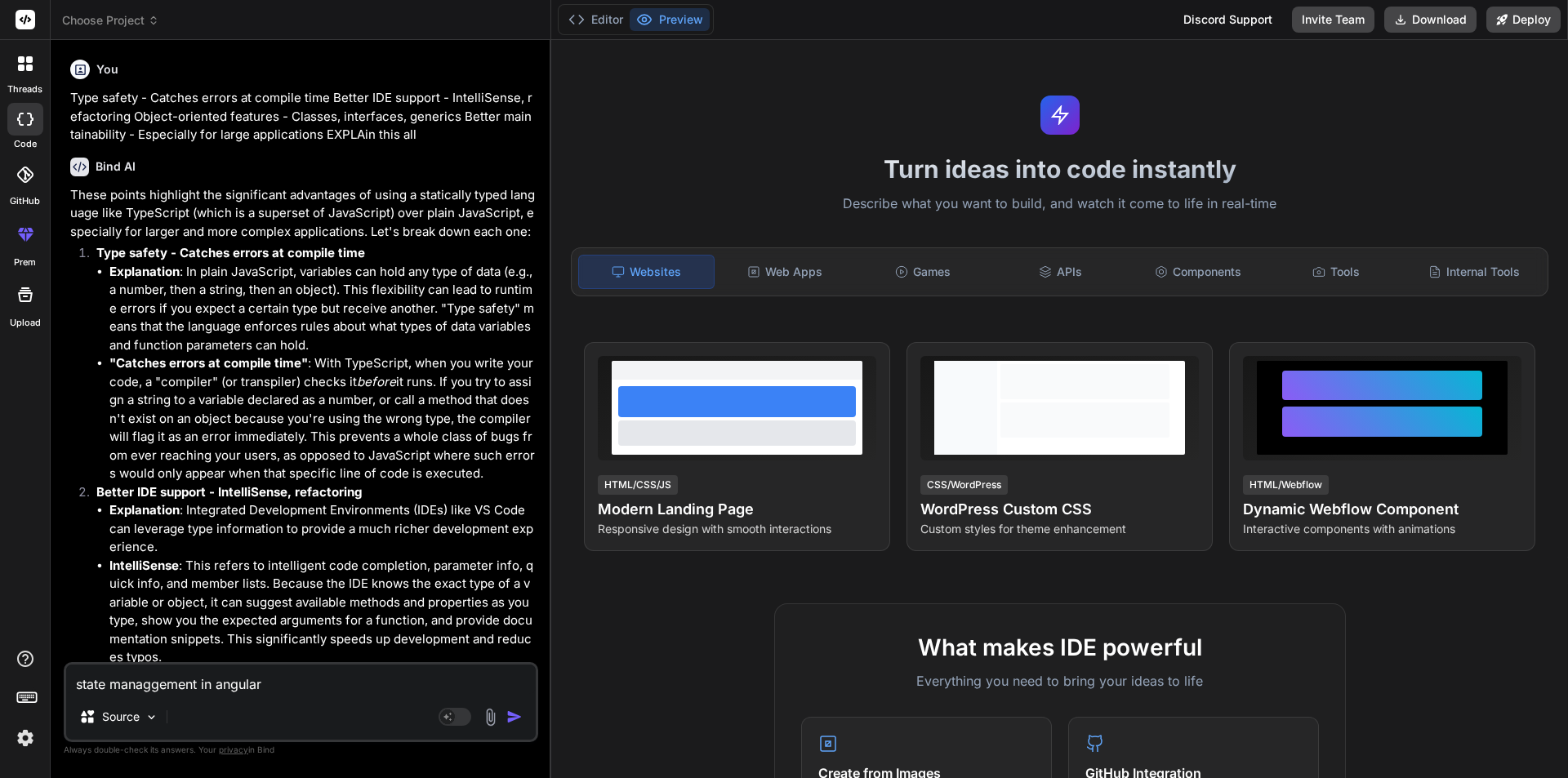
type textarea "x"
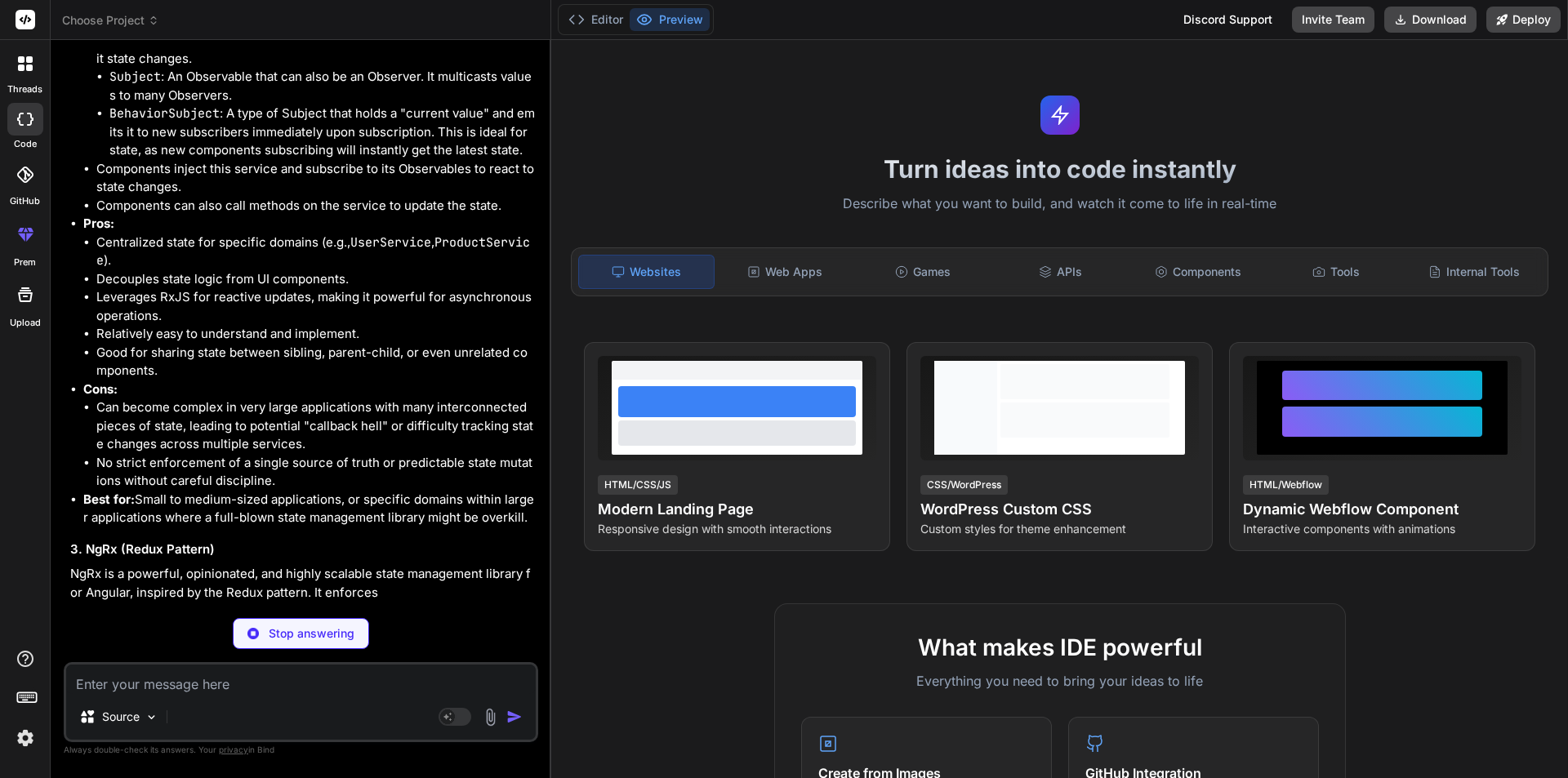
scroll to position [8766, 0]
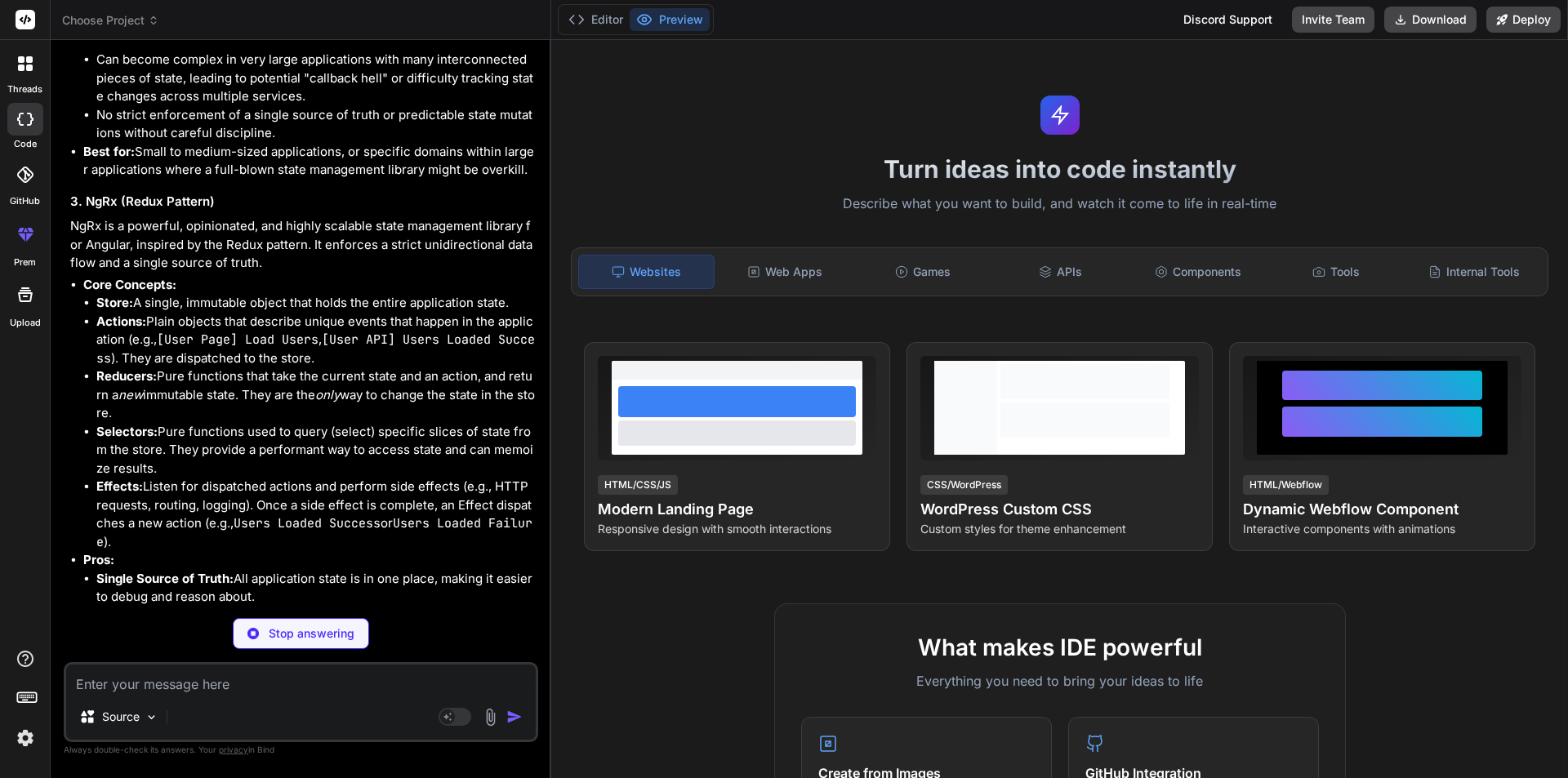
type textarea "x"
